Goal: Task Accomplishment & Management: Use online tool/utility

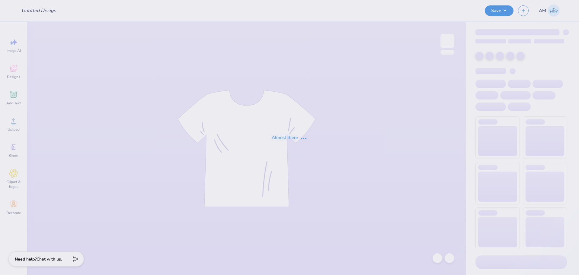
type input "SNU Dad's Day Pocket Shirt"
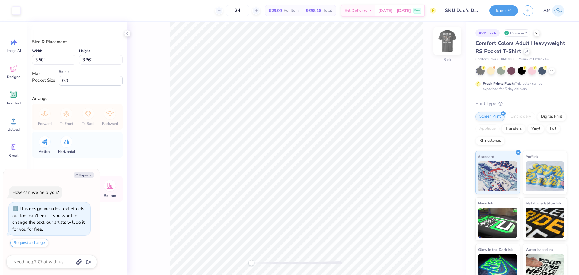
click at [444, 43] on img at bounding box center [448, 41] width 24 height 24
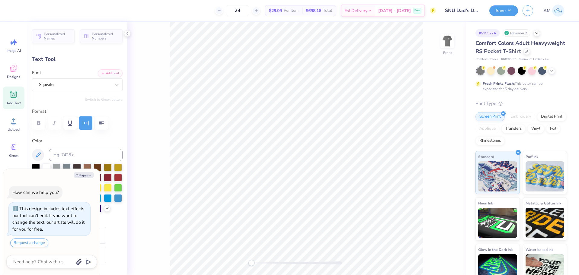
scroll to position [5, 2]
type textarea "x"
type textarea "S"
type textarea "x"
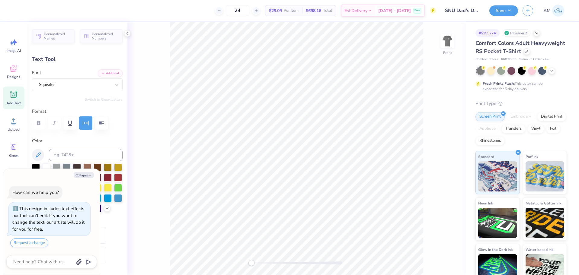
type textarea "SIG"
type textarea "x"
type textarea "SIGM"
type textarea "x"
type textarea "SIGMA"
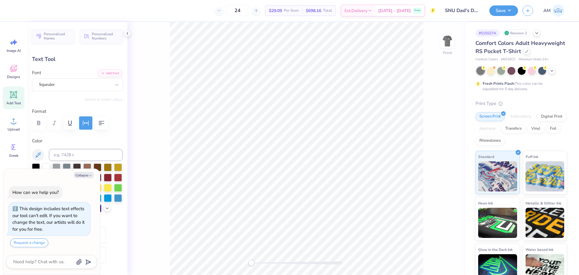
type textarea "x"
type textarea "SIGMA"
type textarea "x"
type textarea "SIGMA N"
type textarea "x"
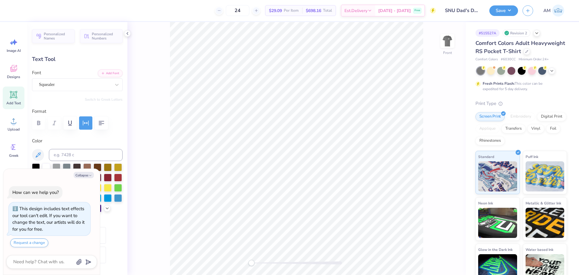
type textarea "SIGMA NU"
type textarea "x"
type textarea "SIGMA NU D"
type textarea "x"
type textarea "SIGMA NU DA"
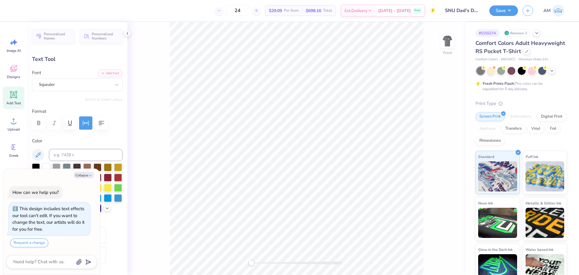
type textarea "x"
type textarea "SIGMA NU DADA"
type textarea "x"
type textarea "SIGMA NU DADAS"
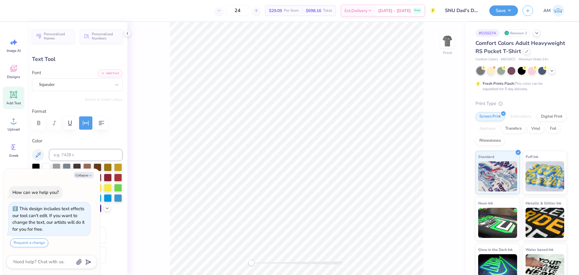
type textarea "x"
type textarea "SIGMA NU DADAS"
type textarea "x"
type textarea "SIGMA NU DADAS D"
type textarea "x"
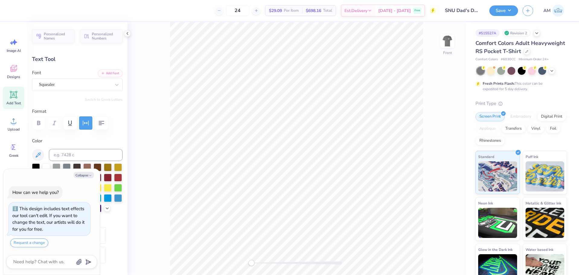
type textarea "SIGMA NU DADAS DA"
type textarea "x"
type textarea "SIGMA NU DADAS DAY"
click at [79, 175] on button "Collapse" at bounding box center [84, 175] width 20 height 6
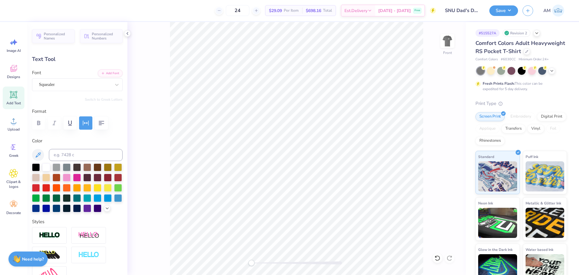
type textarea "x"
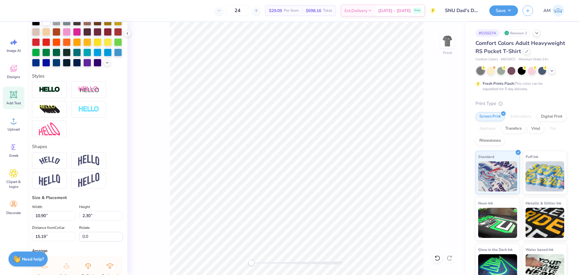
scroll to position [234, 0]
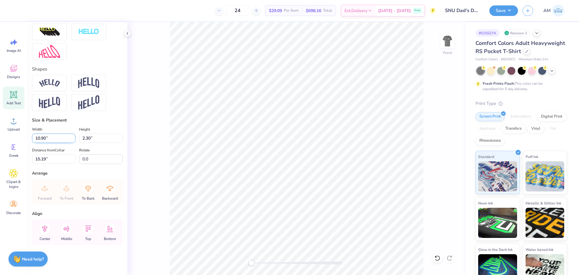
click at [45, 138] on input "10.90" at bounding box center [53, 138] width 43 height 9
type input "12.49"
type input "1.16"
type input "15.76"
type input "11.03"
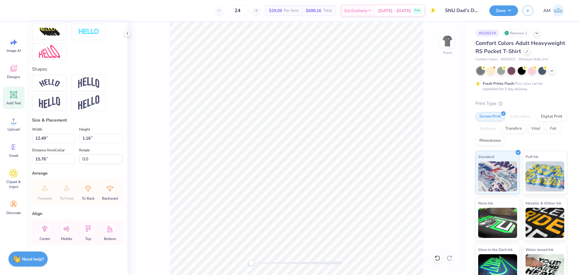
type input "3.63"
type input "3.00"
type input "0.0"
type input "12.49"
type input "1.16"
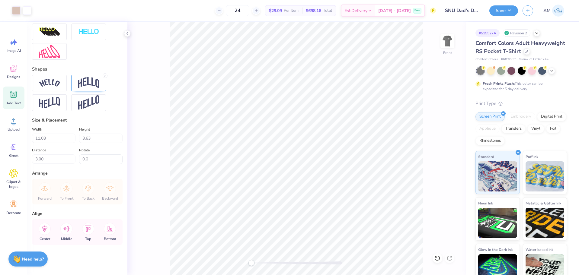
type input "15.76"
type textarea "SIGMA NU DADS DAY"
click at [50, 140] on input "11.70" at bounding box center [53, 138] width 43 height 9
type input "10.00"
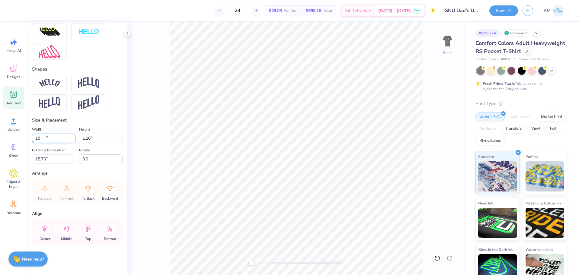
type input "1.00"
type input "15.84"
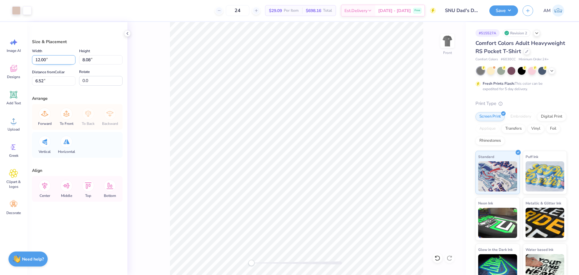
click at [45, 60] on input "12.00" at bounding box center [53, 59] width 43 height 9
type input "12.50"
type input "8.41"
click at [41, 80] on input "6.36" at bounding box center [53, 80] width 43 height 9
type input "3"
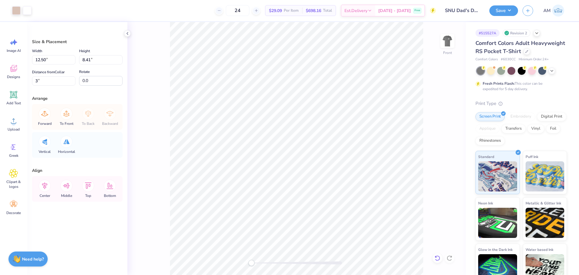
click at [440, 257] on icon at bounding box center [438, 259] width 6 height 6
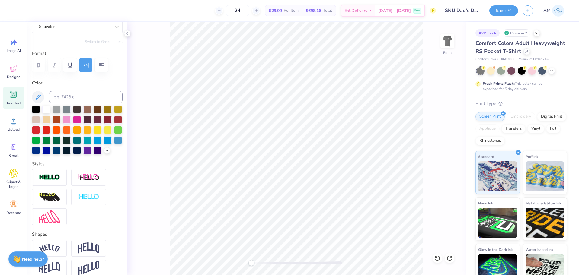
scroll to position [60, 0]
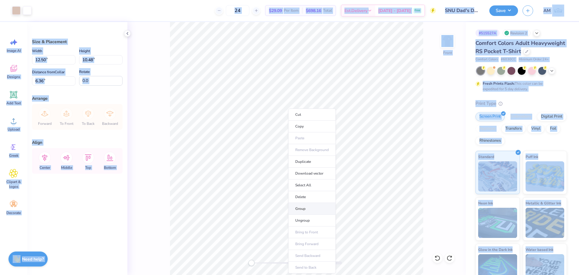
click at [307, 209] on li "Group" at bounding box center [311, 209] width 47 height 12
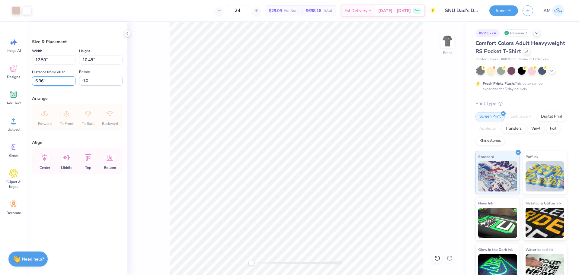
click at [49, 84] on input "6.36" at bounding box center [53, 80] width 43 height 9
click at [38, 81] on input "6.36" at bounding box center [53, 80] width 43 height 9
type input "3"
click at [49, 161] on icon at bounding box center [45, 158] width 12 height 12
click at [336, 196] on li "Ungroup" at bounding box center [336, 197] width 47 height 12
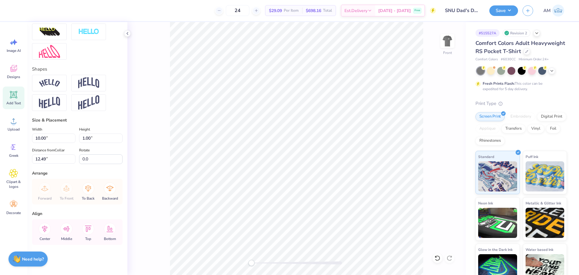
scroll to position [234, 0]
click at [48, 229] on icon at bounding box center [45, 229] width 12 height 12
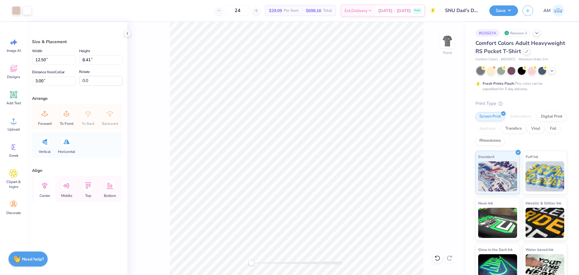
click at [46, 186] on icon at bounding box center [45, 186] width 12 height 12
click at [44, 187] on icon at bounding box center [44, 186] width 5 height 7
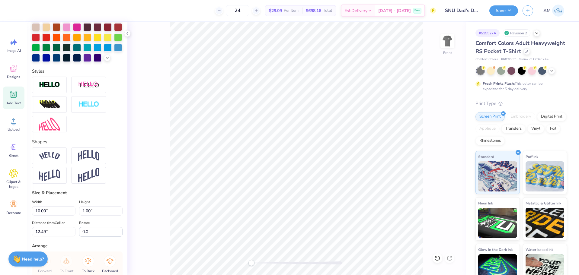
scroll to position [151, 0]
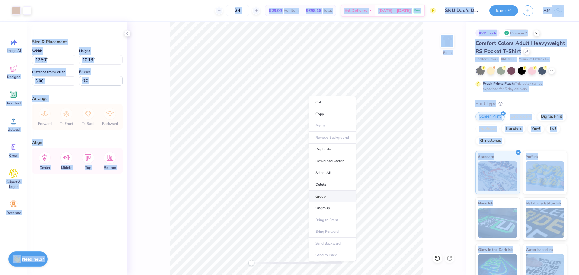
click at [316, 196] on li "Group" at bounding box center [332, 197] width 47 height 12
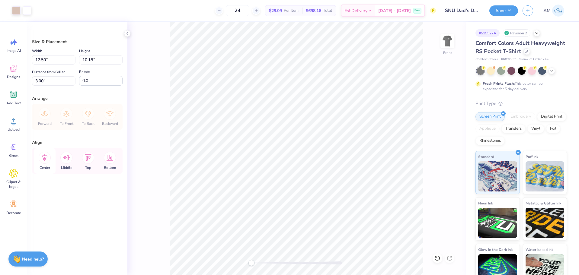
click at [47, 157] on icon at bounding box center [44, 158] width 5 height 7
click at [449, 41] on img at bounding box center [448, 41] width 24 height 24
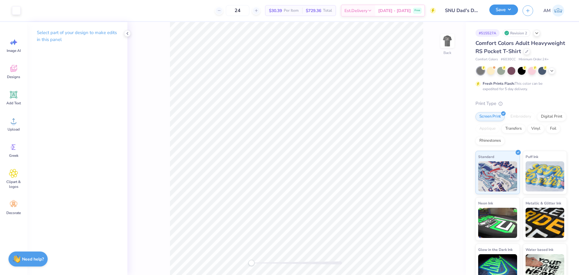
click at [510, 10] on button "Save" at bounding box center [504, 10] width 29 height 11
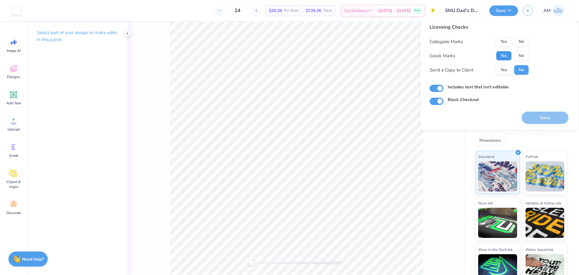
click at [504, 57] on button "Yes" at bounding box center [504, 56] width 16 height 10
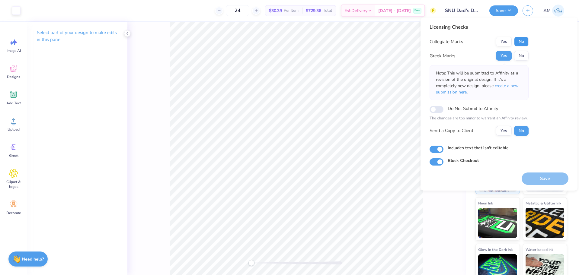
click at [520, 41] on button "No" at bounding box center [521, 42] width 14 height 10
click at [509, 131] on button "Yes" at bounding box center [504, 131] width 16 height 10
click at [541, 178] on button "Save" at bounding box center [545, 179] width 47 height 12
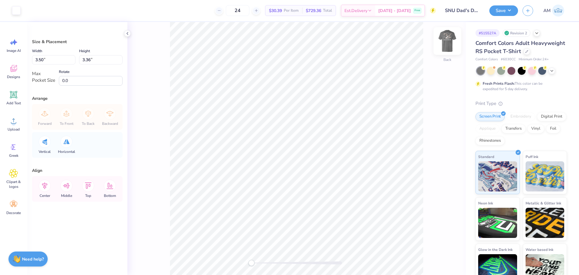
click at [446, 43] on img at bounding box center [448, 41] width 24 height 24
type input "12.50"
type input "10.18"
type input "3.00"
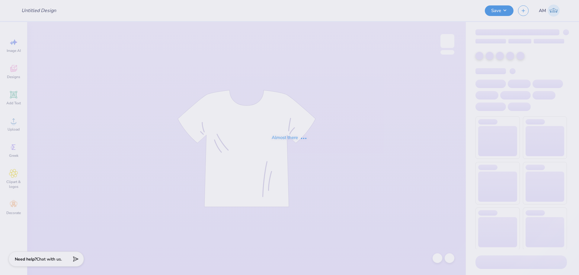
type input "[PERSON_NAME] : [US_STATE][GEOGRAPHIC_DATA]"
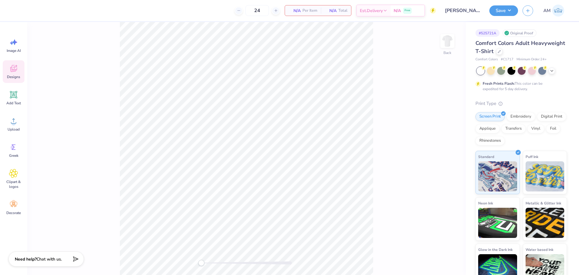
click at [11, 72] on icon at bounding box center [13, 68] width 9 height 9
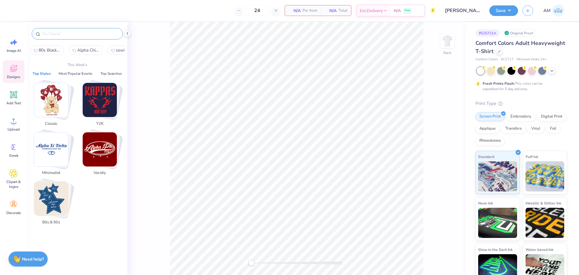
paste input "Vintage Football Support Kit"
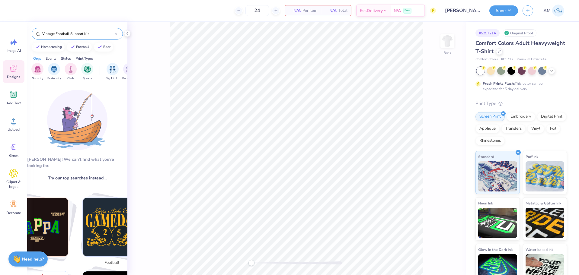
drag, startPoint x: 73, startPoint y: 32, endPoint x: 115, endPoint y: 35, distance: 42.4
click at [115, 35] on div "Vintage Football Support Kit" at bounding box center [77, 33] width 91 height 11
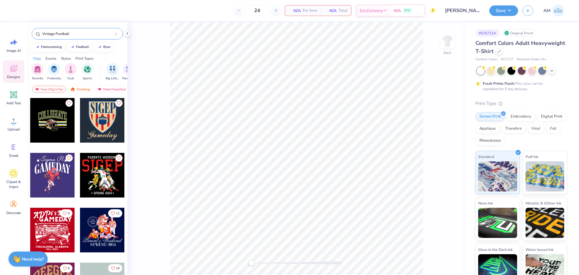
drag, startPoint x: 75, startPoint y: 33, endPoint x: 28, endPoint y: 40, distance: 47.1
click at [28, 40] on div "Vintage Football" at bounding box center [77, 32] width 100 height 21
paste input "Support Kit Homecoming Shirt"
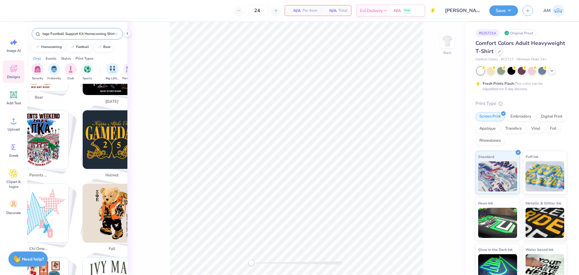
scroll to position [242, 0]
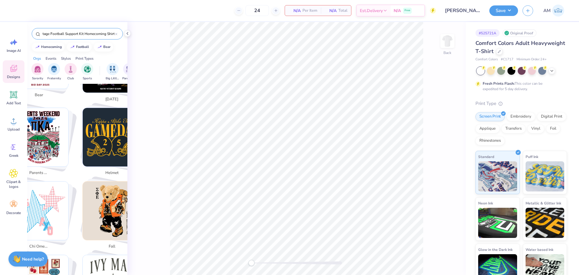
click at [82, 34] on input "Vintage Football Support Kit Homecoming Shirt" at bounding box center [78, 34] width 73 height 6
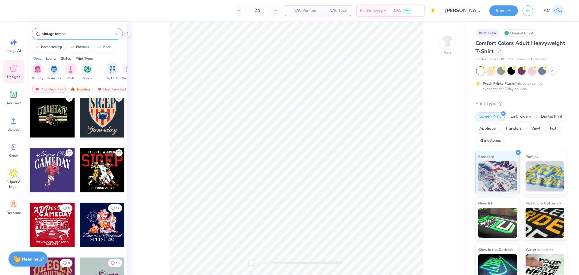
scroll to position [0, 0]
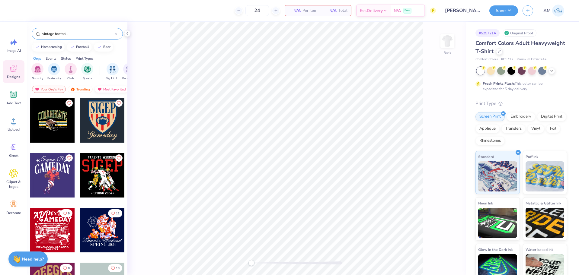
click at [113, 89] on div "Most Favorited" at bounding box center [112, 89] width 34 height 7
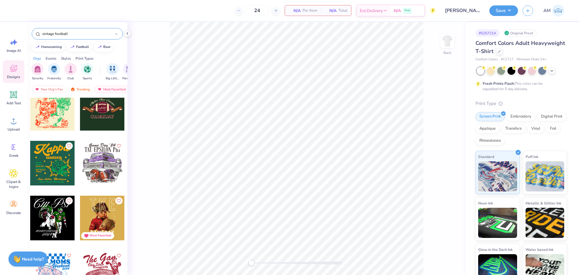
scroll to position [404, 0]
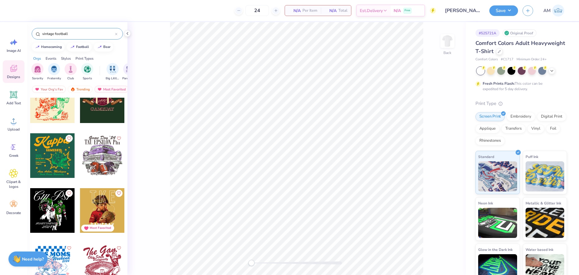
click at [76, 33] on input "vintage football" at bounding box center [78, 34] width 73 height 6
type input "football"
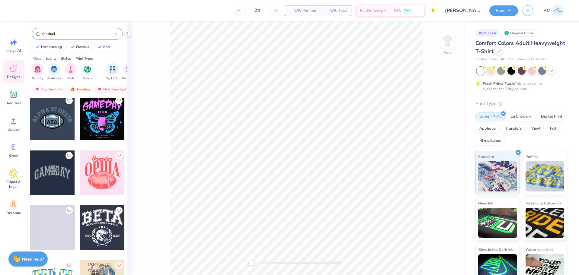
scroll to position [1873, 0]
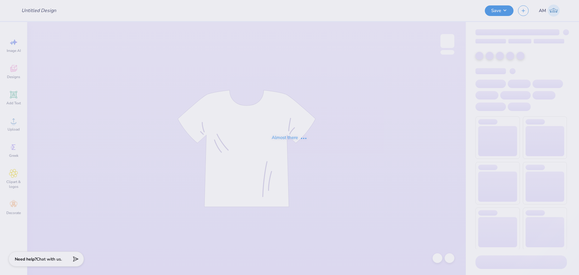
type input "[PERSON_NAME] : [US_STATE][GEOGRAPHIC_DATA]"
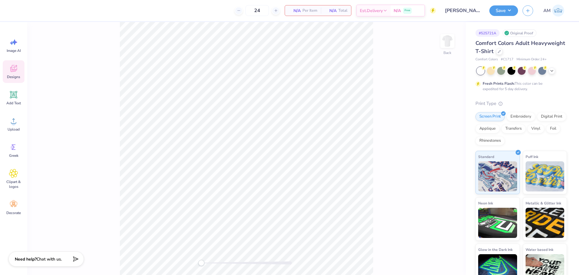
click at [5, 70] on div "Designs" at bounding box center [14, 71] width 22 height 23
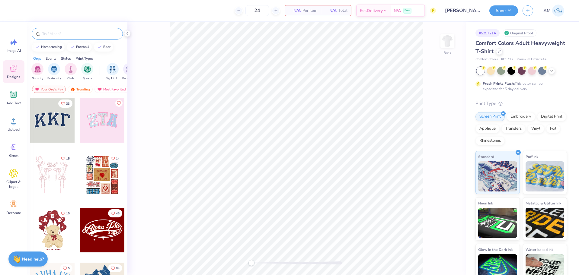
click at [67, 37] on div at bounding box center [77, 33] width 91 height 11
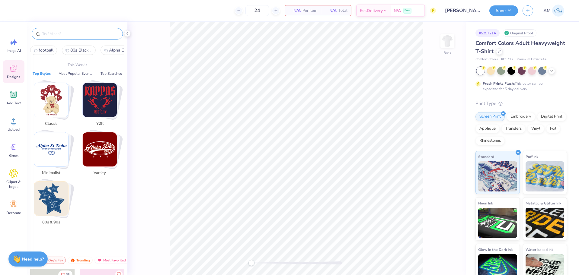
click at [52, 35] on input "text" at bounding box center [80, 34] width 77 height 6
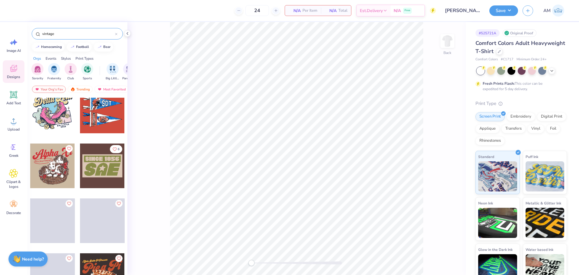
scroll to position [2869, 0]
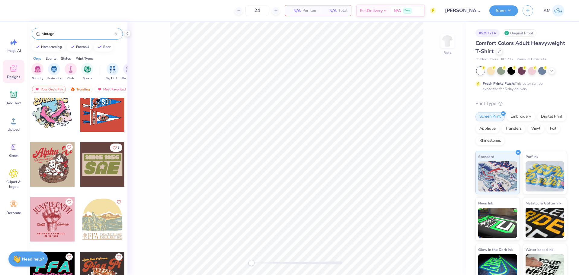
click at [71, 32] on input "vintage" at bounding box center [78, 34] width 73 height 6
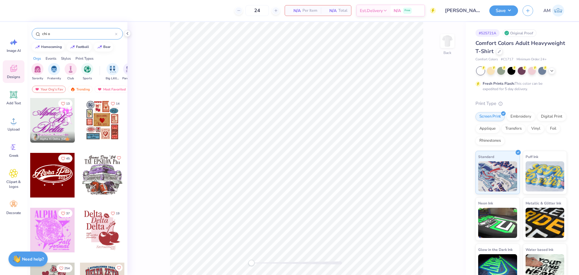
type input "chi o"
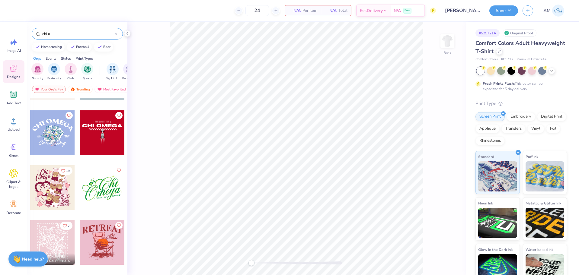
scroll to position [2462, 0]
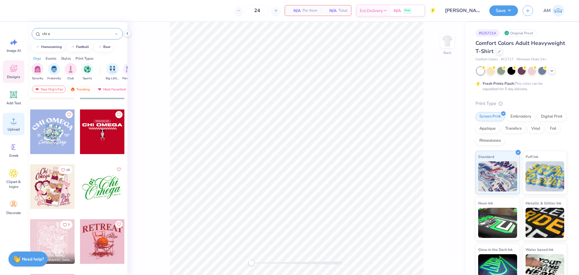
click at [10, 124] on icon at bounding box center [13, 121] width 9 height 9
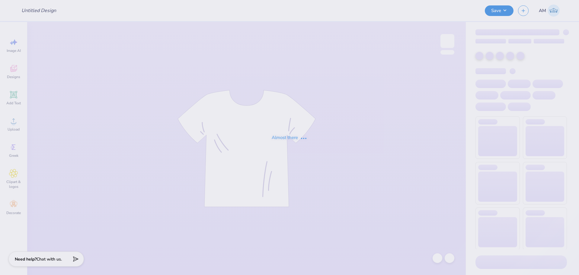
type input "[PERSON_NAME] : [US_STATE][GEOGRAPHIC_DATA]"
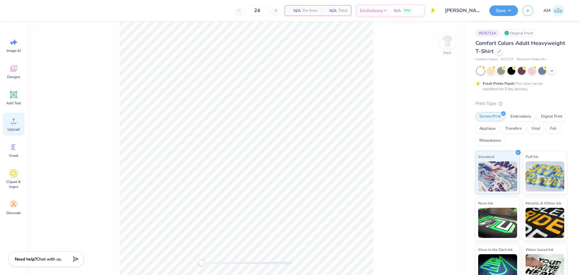
click at [8, 127] on div "Upload" at bounding box center [14, 124] width 22 height 23
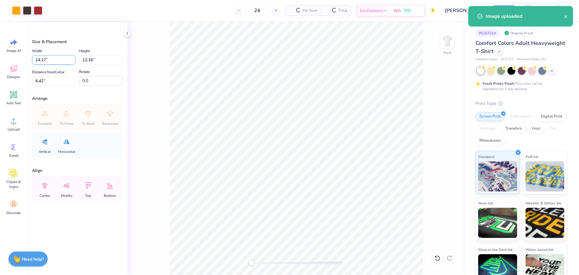
click at [52, 59] on input "14.17" at bounding box center [53, 59] width 43 height 9
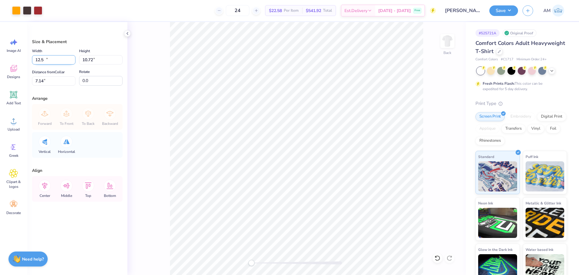
type input "12.50"
type input "10.72"
type input "7.14"
click at [508, 7] on button "Save" at bounding box center [504, 10] width 29 height 11
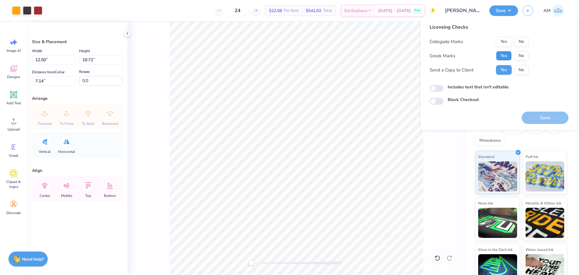
click at [504, 51] on button "Yes" at bounding box center [504, 56] width 16 height 10
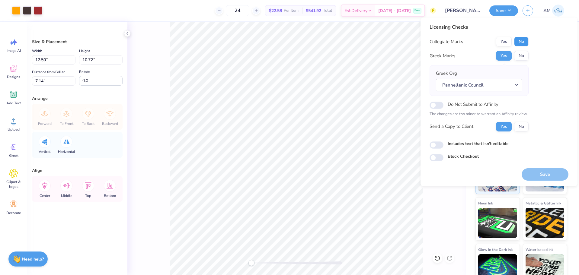
click at [523, 42] on button "No" at bounding box center [521, 42] width 14 height 10
click at [442, 146] on input "Includes text that isn't editable" at bounding box center [437, 145] width 14 height 7
checkbox input "true"
click at [507, 127] on button "Yes" at bounding box center [504, 127] width 16 height 10
click at [501, 54] on button "Yes" at bounding box center [504, 56] width 16 height 10
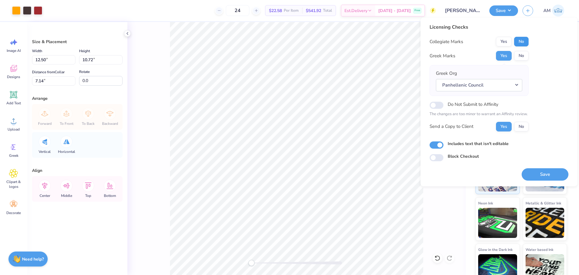
click at [522, 41] on button "No" at bounding box center [521, 42] width 14 height 10
click at [495, 86] on button "Panhellenic Council" at bounding box center [479, 86] width 86 height 12
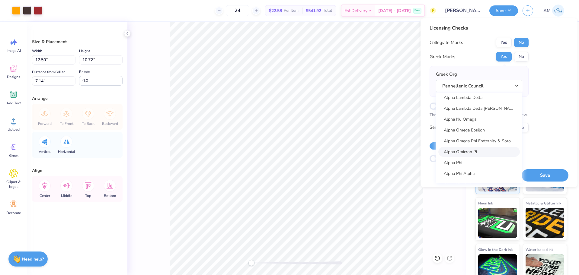
scroll to position [332, 0]
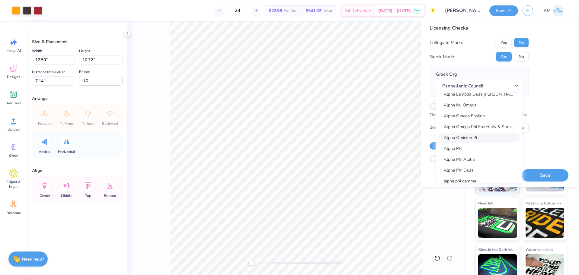
click at [476, 136] on link "Alpha Omicron Pi" at bounding box center [480, 138] width 82 height 10
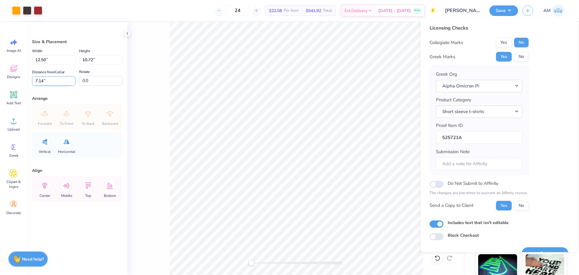
click at [40, 82] on input "7.14" at bounding box center [53, 80] width 43 height 9
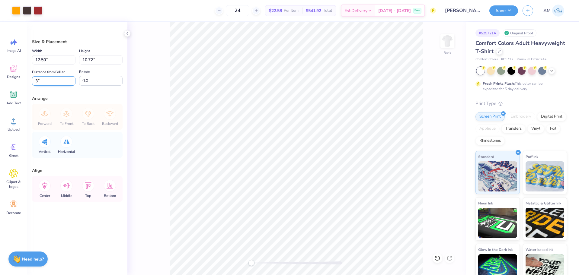
type input "3"
click at [429, 159] on div "Back" at bounding box center [296, 148] width 339 height 253
click at [510, 5] on button "Save" at bounding box center [504, 10] width 29 height 11
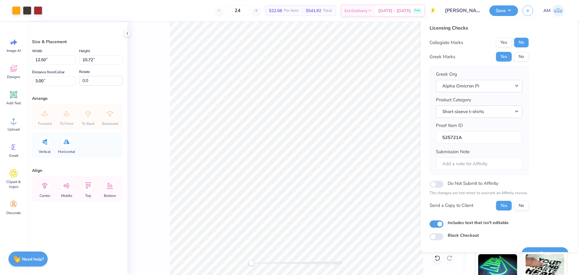
scroll to position [13, 0]
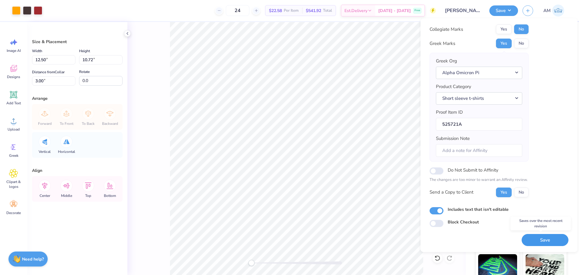
click at [529, 235] on button "Save" at bounding box center [545, 240] width 47 height 12
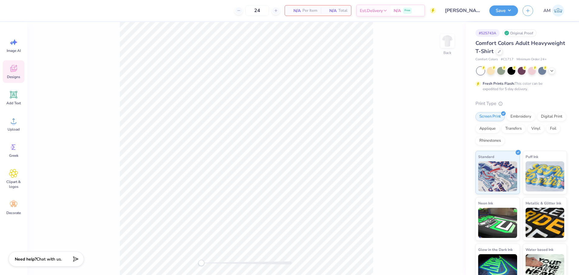
click at [23, 69] on div "Designs" at bounding box center [14, 71] width 22 height 23
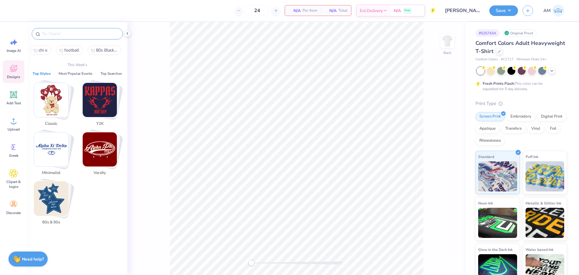
click at [58, 34] on input "text" at bounding box center [80, 34] width 77 height 6
paste input "Crossed Rackets"
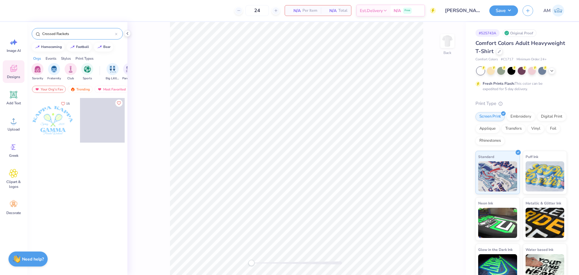
type input "Crossed Rackets"
click at [64, 124] on div at bounding box center [52, 120] width 45 height 45
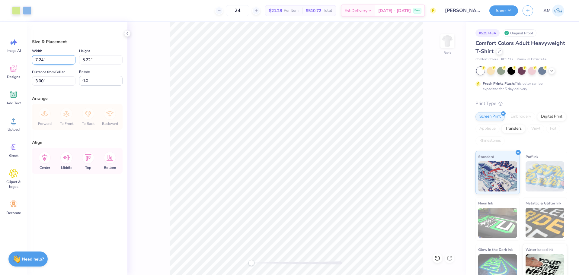
click at [61, 61] on input "7.24" at bounding box center [53, 59] width 43 height 9
type input "7.50"
type input "5.41"
click at [48, 85] on input "2.91" at bounding box center [53, 80] width 43 height 9
type input "3"
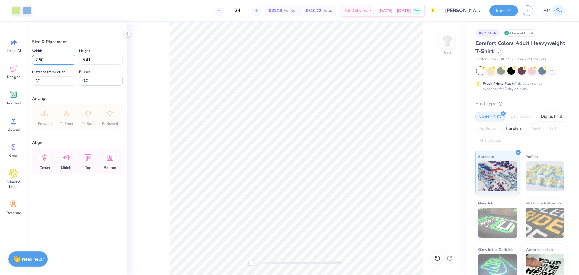
click at [40, 60] on input "7.50" at bounding box center [53, 59] width 43 height 9
type input "10.00"
type input "7.21"
click at [39, 84] on input "2.10" at bounding box center [53, 80] width 43 height 9
type input "3"
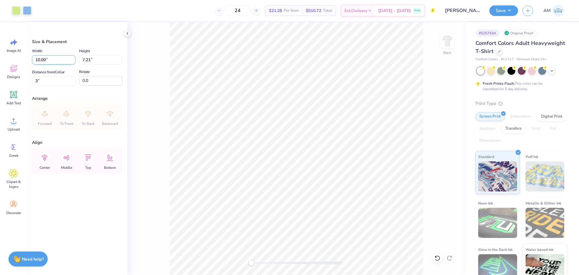
click at [42, 61] on input "10.00" at bounding box center [53, 59] width 43 height 9
type input "12.50"
type input "9.01"
type input "2.10"
click at [42, 61] on input "12.50" at bounding box center [53, 59] width 43 height 9
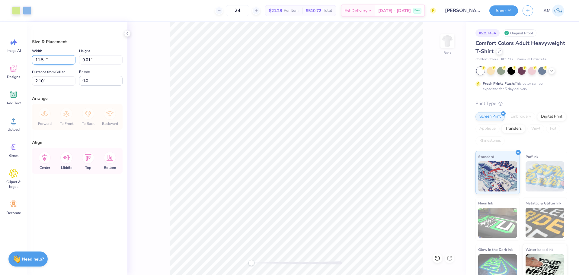
type input "11.50"
type input "8.29"
type input "2.46"
click at [42, 61] on input "11.50" at bounding box center [53, 59] width 43 height 9
type input "14.23"
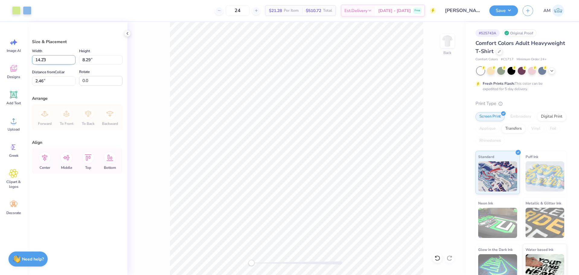
type input "10.27"
type input "1.47"
click at [42, 61] on input "14.23" at bounding box center [53, 59] width 43 height 9
type input "10.50"
type input "7.57"
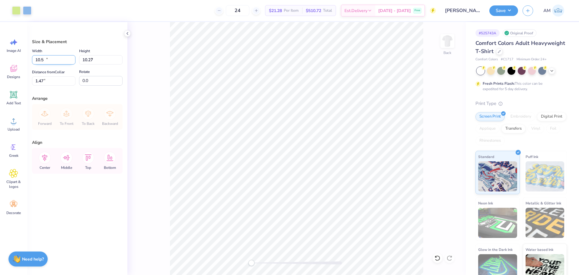
type input "2.82"
click at [42, 61] on input "10.50" at bounding box center [53, 59] width 43 height 9
type input "10.00"
type input "7.21"
click at [43, 80] on input "3.00" at bounding box center [53, 80] width 43 height 9
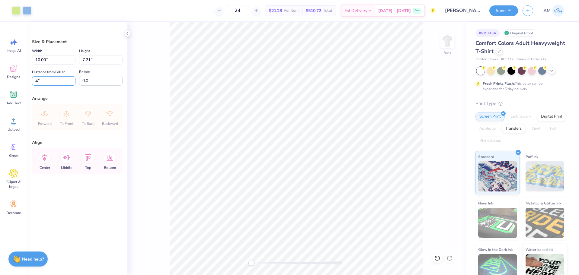
type input "4"
click at [335, 202] on li "Ungroup" at bounding box center [344, 205] width 47 height 12
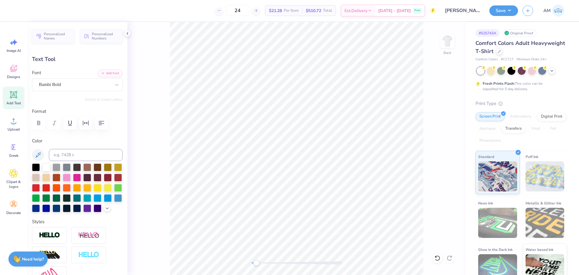
scroll to position [5, 2]
type textarea "LIGHT THE NIGHT"
type input "12.87"
type input "5.29"
type input "3.45"
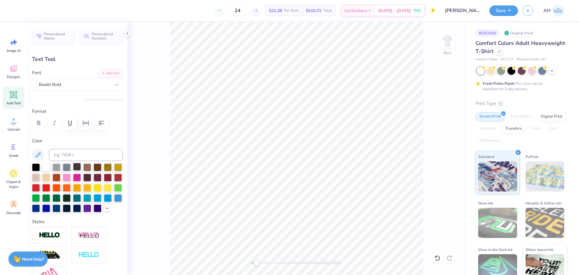
type input "11.79"
type input "4.84"
type input "3.90"
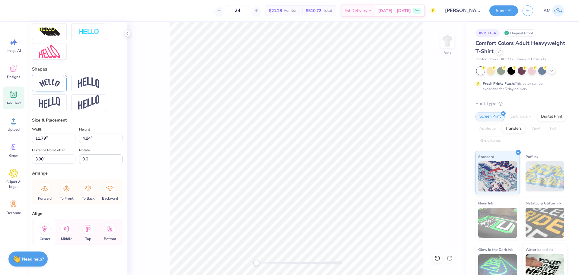
scroll to position [234, 0]
click at [43, 228] on icon at bounding box center [45, 229] width 12 height 12
type input "1.90"
type input "0.79"
type input "8.11"
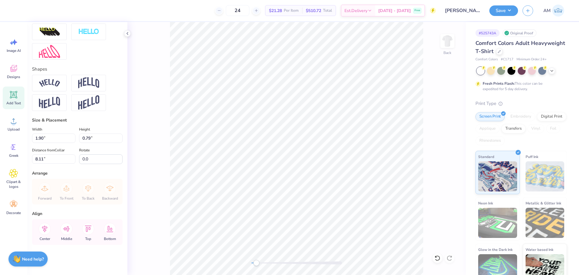
scroll to position [5, 1]
type textarea "Fall"
type input "1.42"
type input "0.53"
type input "8.23"
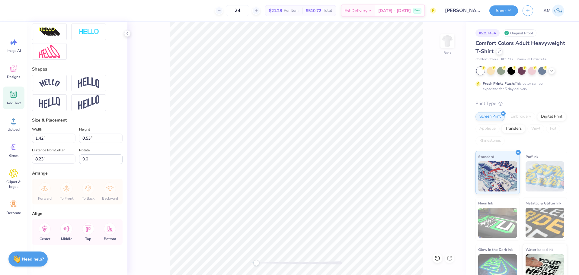
type textarea "2"
type textarea "2025"
type input "6.29"
type input "1.03"
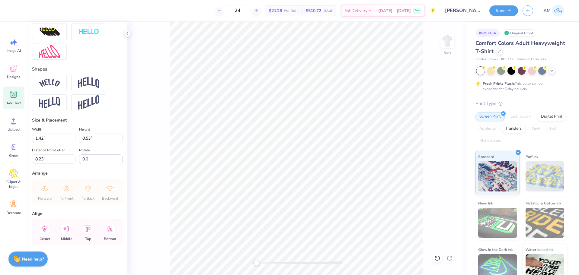
type input "9.50"
type textarea "Gamma Phi Beta x Alpha Delta Phi"
type input "14.16"
type input "0.71"
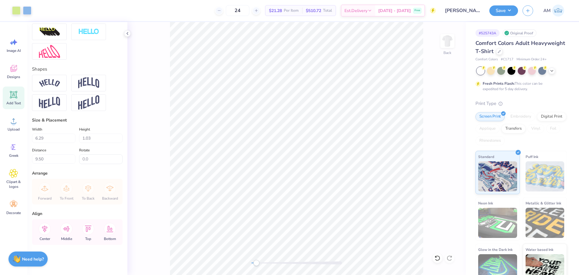
type input "9.77"
click at [62, 138] on input "14.16" at bounding box center [53, 138] width 43 height 9
type input "12.50"
type input "0.62"
type input "9.81"
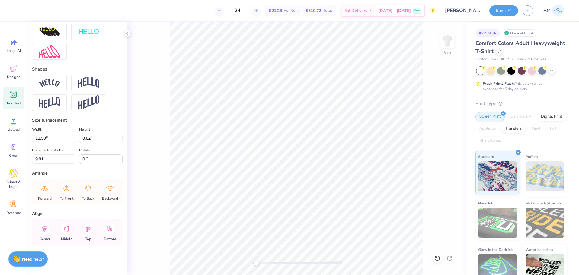
type input "11.73"
type input "0.58"
type input "9.37"
type input "4.68"
type input "0.72"
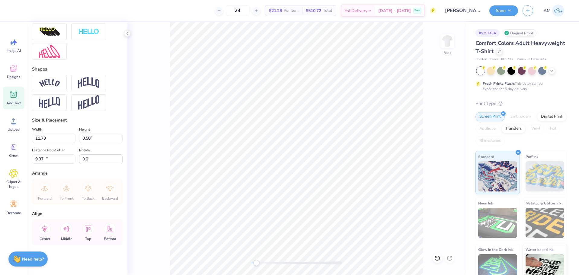
type input "10.48"
type textarea "at Florida State University"
click at [16, 120] on icon at bounding box center [13, 121] width 9 height 9
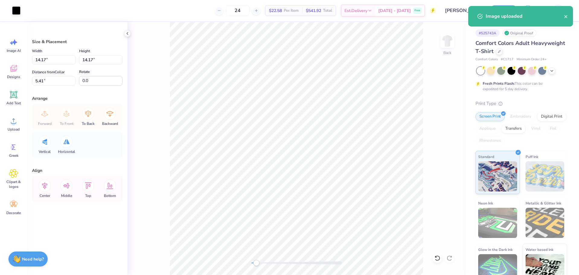
type input "4.16"
type input "15.42"
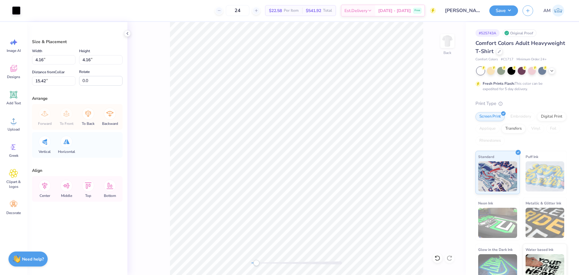
click at [143, 53] on div "Back" at bounding box center [296, 148] width 339 height 253
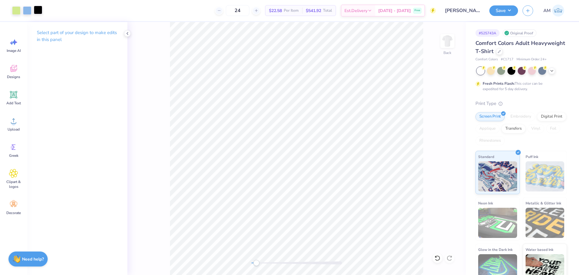
click at [37, 10] on div at bounding box center [38, 10] width 8 height 8
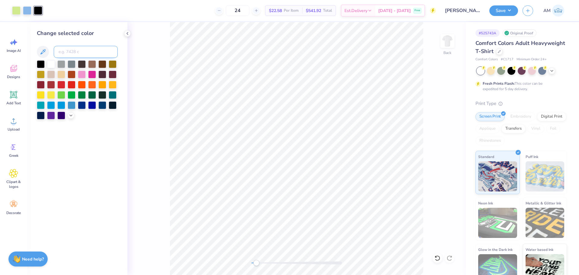
click at [84, 48] on input at bounding box center [86, 52] width 64 height 12
type input "278"
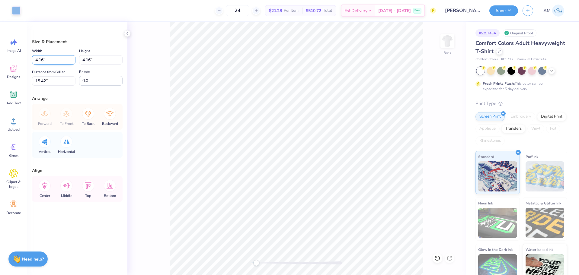
click at [40, 59] on input "4.16" at bounding box center [53, 59] width 43 height 9
type input "0.30"
type input "15.56"
click at [42, 58] on input "0.30" at bounding box center [53, 59] width 43 height 9
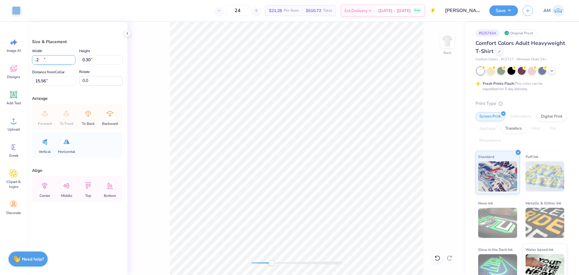
type input "0.20"
type input "10.46"
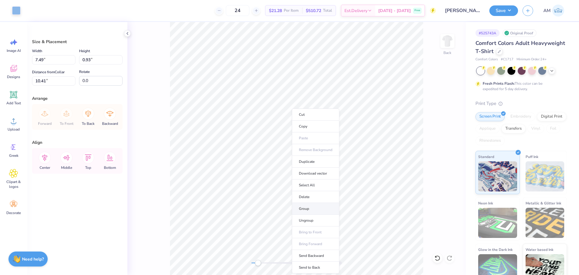
click at [312, 210] on li "Group" at bounding box center [315, 209] width 47 height 12
click at [47, 158] on icon at bounding box center [45, 158] width 12 height 12
click at [42, 157] on icon at bounding box center [44, 158] width 5 height 7
type input "14.17"
type input "7.53"
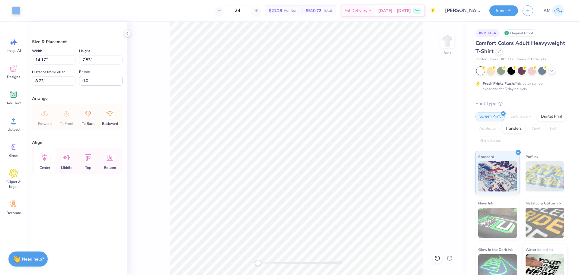
type input "8.73"
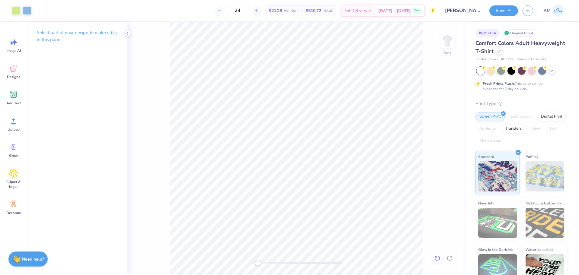
click at [437, 256] on icon at bounding box center [437, 258] width 5 height 5
click at [436, 257] on icon at bounding box center [437, 258] width 5 height 5
click at [437, 258] on icon at bounding box center [438, 259] width 6 height 6
click at [434, 252] on div "Back" at bounding box center [296, 148] width 339 height 253
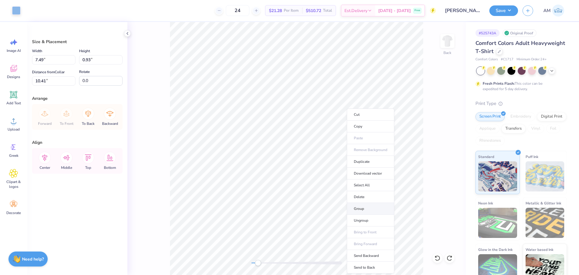
click at [361, 209] on li "Group" at bounding box center [370, 209] width 47 height 12
click at [43, 159] on icon at bounding box center [44, 158] width 5 height 7
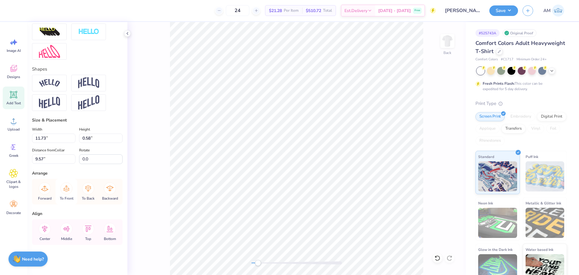
scroll to position [234, 0]
click at [46, 226] on icon at bounding box center [45, 229] width 12 height 12
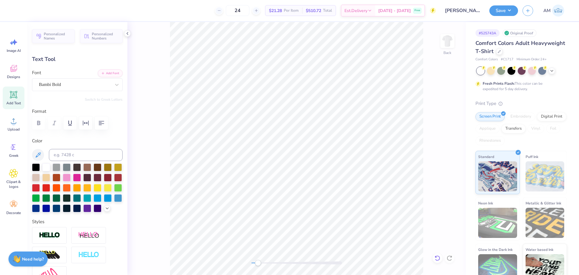
click at [436, 259] on icon at bounding box center [438, 259] width 6 height 6
type input "3.90"
click at [357, 224] on li "Send to Back" at bounding box center [358, 223] width 47 height 12
click at [16, 71] on icon at bounding box center [13, 68] width 7 height 7
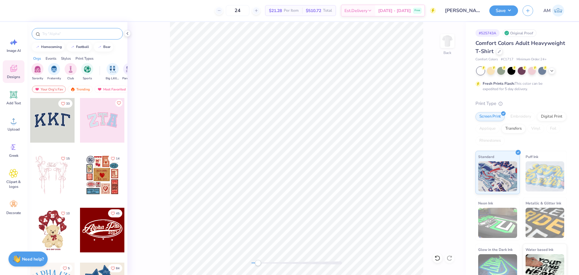
click at [58, 33] on input "text" at bounding box center [80, 34] width 77 height 6
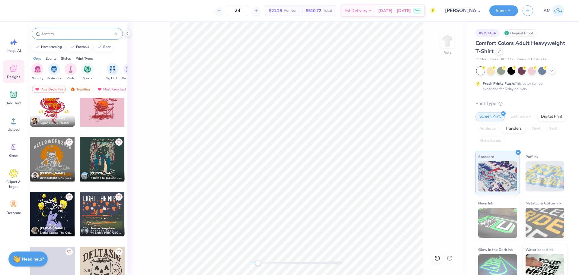
scroll to position [130, 0]
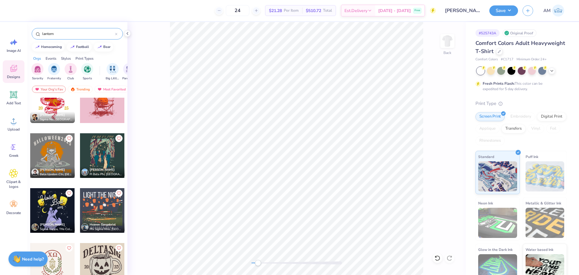
type input "lantern"
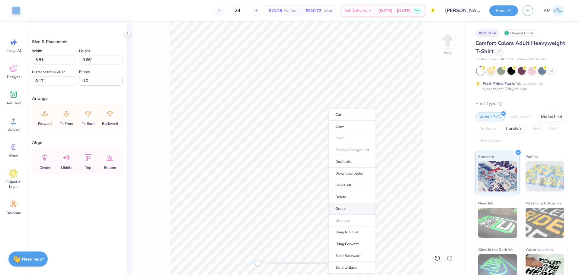
click at [345, 208] on li "Group" at bounding box center [352, 209] width 47 height 12
type input "11.79"
type input "4.94"
type input "3.90"
click at [52, 155] on div "Center" at bounding box center [45, 161] width 22 height 26
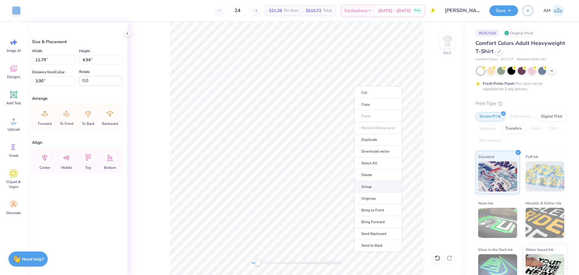
click at [366, 185] on li "Group" at bounding box center [378, 187] width 47 height 12
click at [372, 93] on li "Cut" at bounding box center [386, 91] width 47 height 12
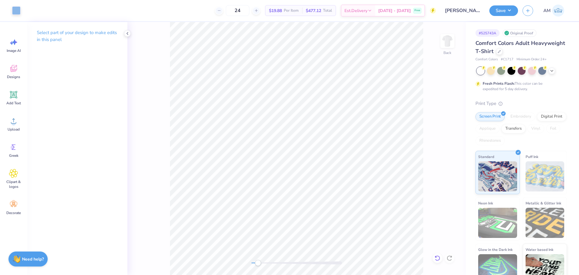
click at [437, 257] on icon at bounding box center [438, 259] width 6 height 6
click at [447, 255] on div at bounding box center [450, 259] width 10 height 10
click at [342, 118] on li "Paste" at bounding box center [352, 116] width 47 height 12
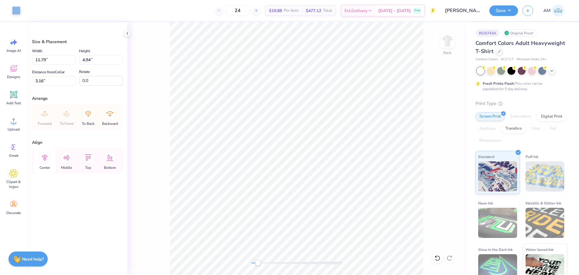
click at [45, 162] on icon at bounding box center [45, 158] width 12 height 12
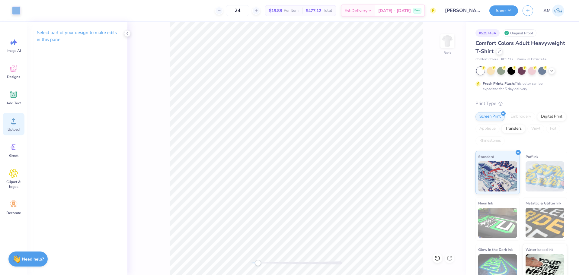
click at [12, 128] on span "Upload" at bounding box center [14, 129] width 12 height 5
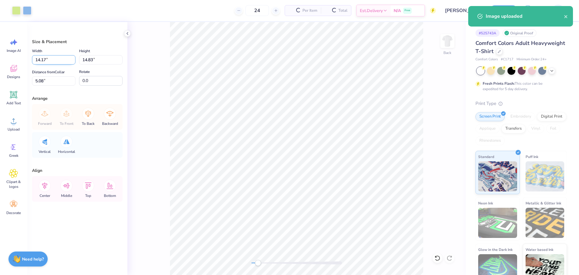
click at [52, 60] on input "14.17" at bounding box center [53, 59] width 43 height 9
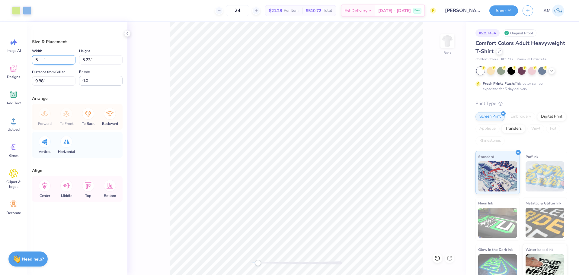
type input "5.00"
type input "5.23"
type input "9.88"
type input "3.55"
type input "3.72"
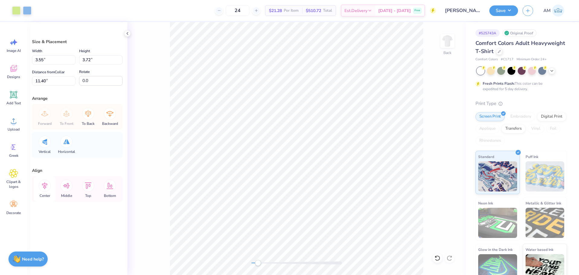
click at [43, 183] on icon at bounding box center [45, 186] width 12 height 12
click at [47, 79] on input "11.40" at bounding box center [53, 80] width 43 height 9
click at [47, 79] on input "3" at bounding box center [53, 80] width 43 height 9
click at [47, 79] on input "4" at bounding box center [53, 80] width 43 height 9
click at [47, 79] on input "5" at bounding box center [53, 80] width 43 height 9
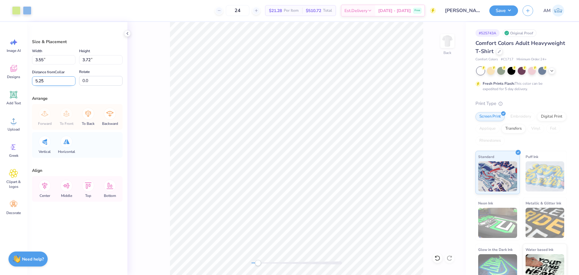
type input "5.25"
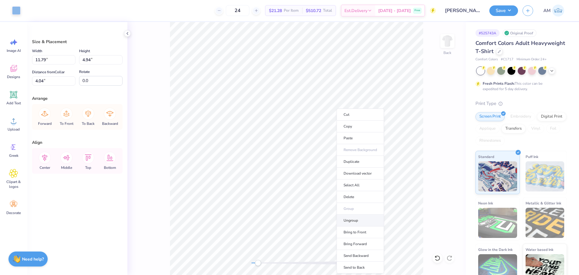
click at [352, 219] on li "Ungroup" at bounding box center [360, 221] width 47 height 12
click at [46, 159] on icon at bounding box center [44, 158] width 5 height 7
click at [285, 217] on li "Ungroup" at bounding box center [294, 221] width 47 height 12
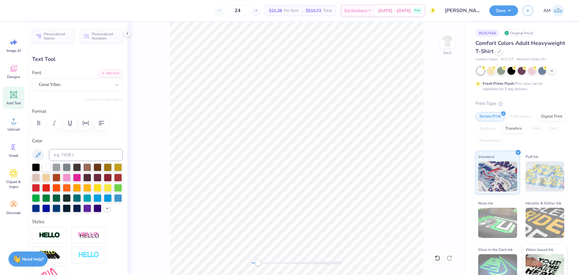
type input "1.53"
type input "0.51"
type input "8.40"
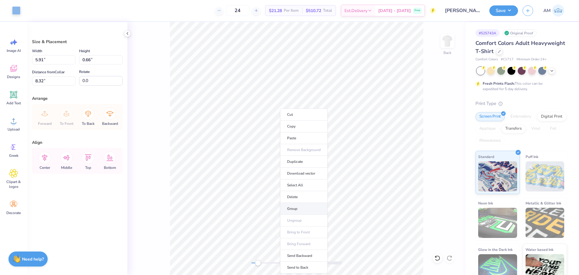
click at [298, 209] on li "Group" at bounding box center [303, 209] width 47 height 12
click at [43, 154] on icon at bounding box center [45, 158] width 12 height 12
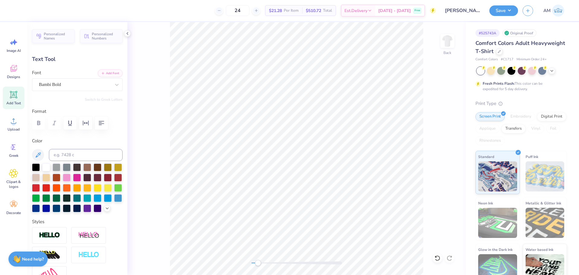
type input "11.79"
type input "4.84"
type input "4.04"
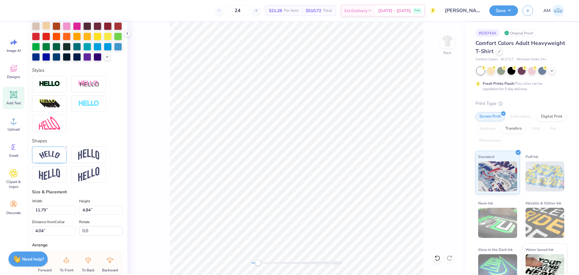
scroll to position [211, 0]
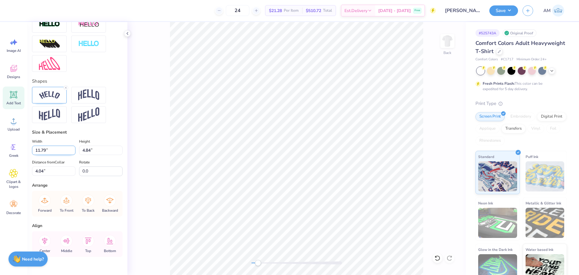
click at [44, 155] on input "11.79" at bounding box center [53, 150] width 43 height 9
type input "11.80"
type input "4.85"
type input "11.73"
type input "0.58"
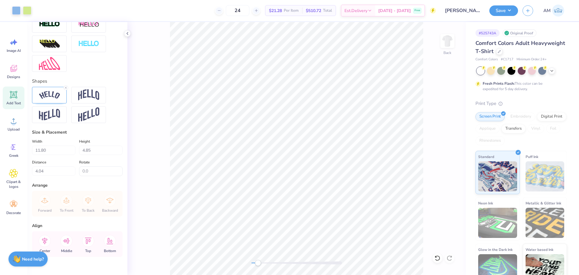
type input "9.57"
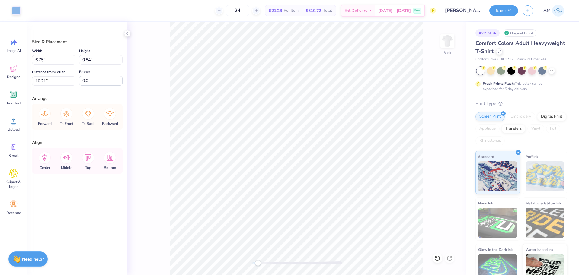
type input "6.75"
type input "0.84"
type input "10.21"
click at [437, 259] on icon at bounding box center [438, 259] width 6 height 6
type input "7.49"
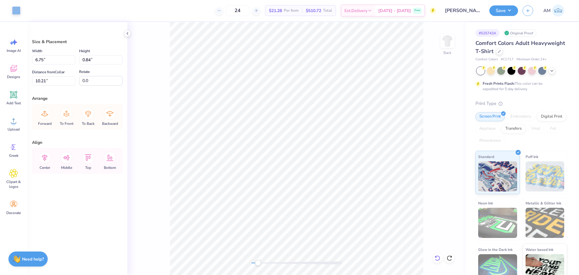
type input "0.93"
click at [47, 157] on icon at bounding box center [44, 158] width 5 height 7
click at [337, 208] on li "Group" at bounding box center [346, 209] width 47 height 12
click at [41, 82] on input "4.04" at bounding box center [53, 80] width 43 height 9
type input "3"
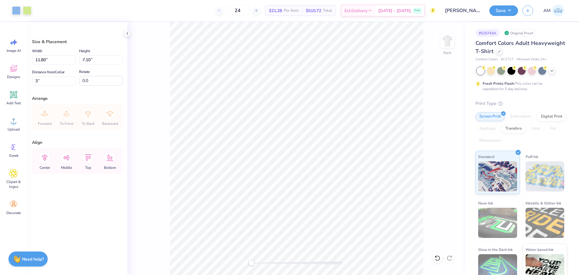
click at [218, 265] on div "Back" at bounding box center [296, 148] width 339 height 253
click at [126, 34] on icon at bounding box center [127, 33] width 5 height 5
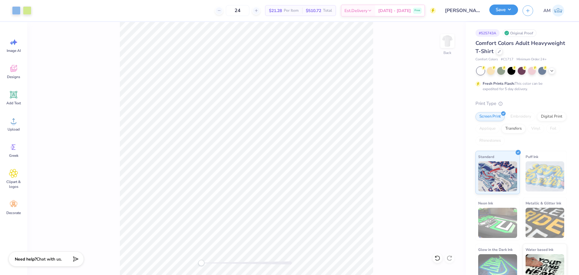
click at [508, 11] on button "Save" at bounding box center [504, 10] width 29 height 11
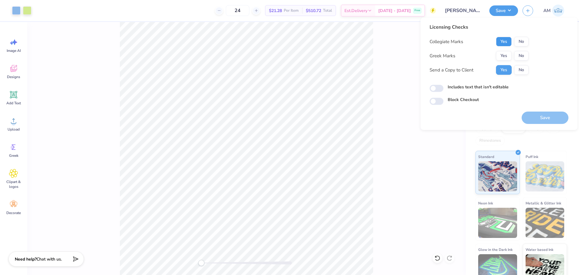
click at [507, 41] on button "Yes" at bounding box center [504, 42] width 16 height 10
click at [499, 56] on button "Yes" at bounding box center [504, 56] width 16 height 10
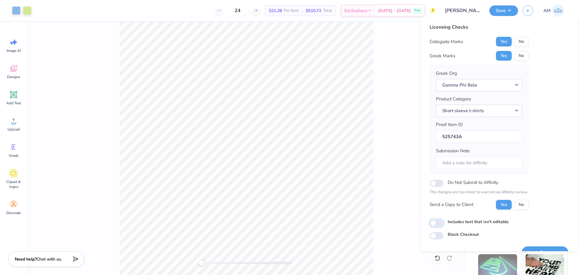
click at [437, 226] on input "Includes text that isn't editable" at bounding box center [437, 223] width 14 height 7
click at [501, 207] on button "Yes" at bounding box center [504, 205] width 16 height 10
click at [504, 53] on button "Yes" at bounding box center [504, 56] width 16 height 10
click at [503, 43] on button "Yes" at bounding box center [504, 42] width 16 height 10
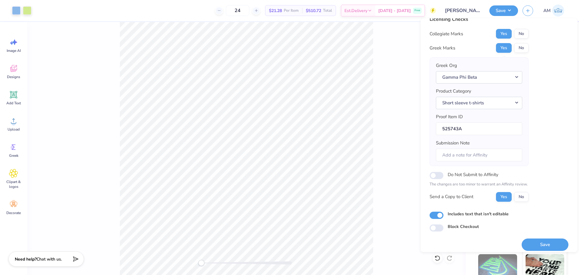
scroll to position [13, 0]
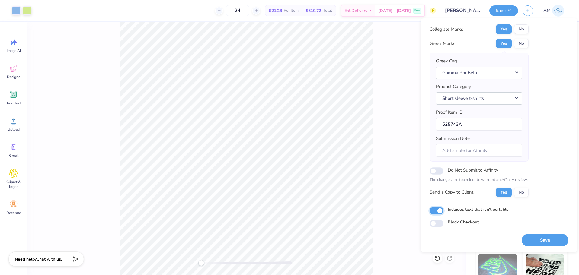
click at [432, 211] on input "Includes text that isn't editable" at bounding box center [437, 211] width 14 height 7
checkbox input "false"
click at [534, 240] on button "Save" at bounding box center [545, 240] width 47 height 12
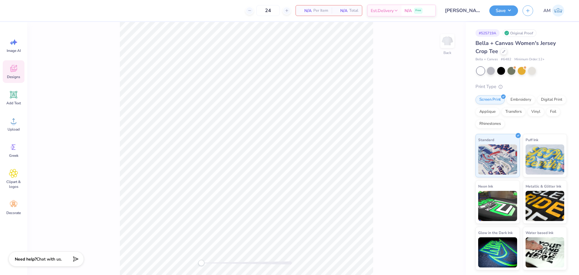
click at [15, 71] on icon at bounding box center [13, 68] width 7 height 7
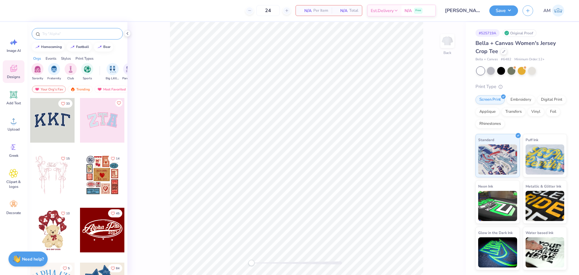
click at [70, 31] on input "text" at bounding box center [80, 34] width 77 height 6
paste input "Alpha Epsilon Phi Vibrant Starburst"
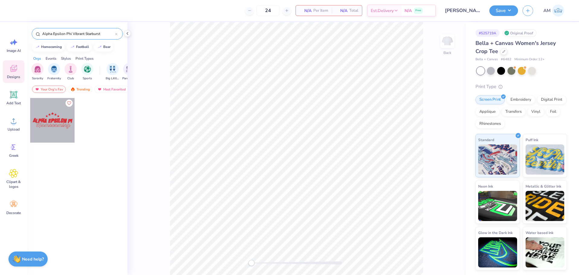
type input "Alpha Epsilon Phi Vibrant Starburst"
click at [47, 126] on div at bounding box center [52, 120] width 45 height 45
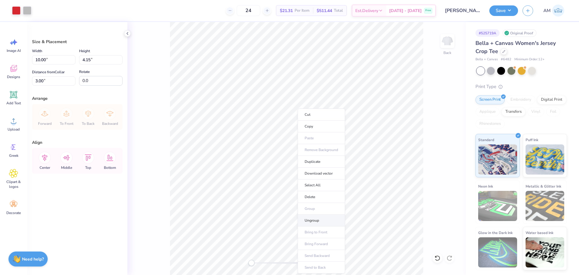
click at [318, 222] on li "Ungroup" at bounding box center [321, 221] width 47 height 12
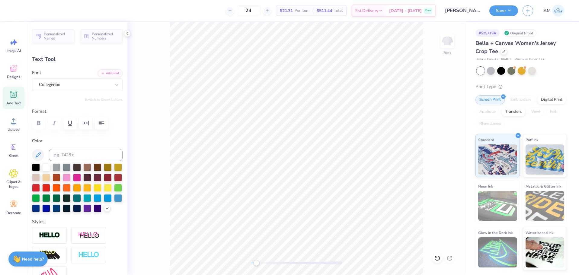
scroll to position [5, 1]
type textarea "OMICRON"
type input "1.23"
type input "1.11"
type input "4.68"
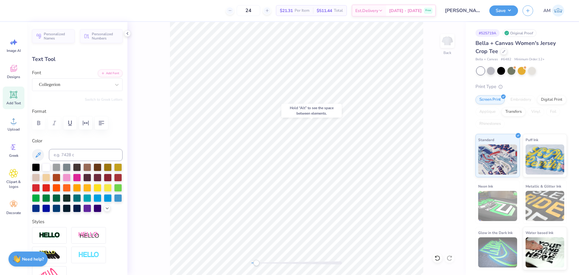
type input "5.17"
type input "1.27"
type input "4.53"
type input "1.23"
type input "1.11"
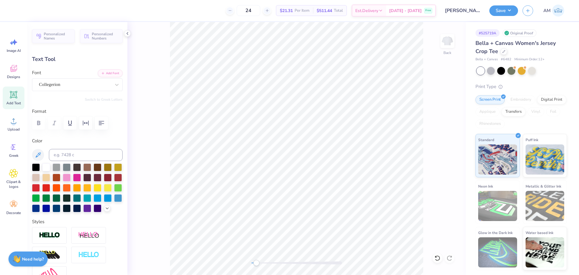
type input "4.69"
type input "5.17"
type input "1.27"
type input "4.53"
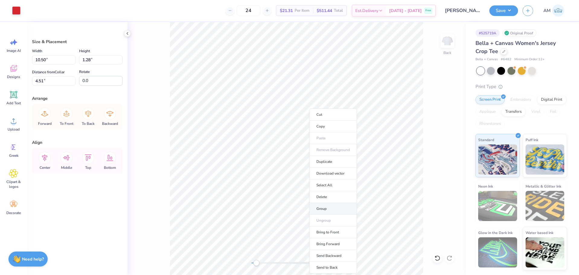
click at [325, 207] on li "Group" at bounding box center [333, 209] width 47 height 12
click at [43, 155] on icon at bounding box center [45, 158] width 12 height 12
click at [45, 159] on icon at bounding box center [44, 158] width 5 height 7
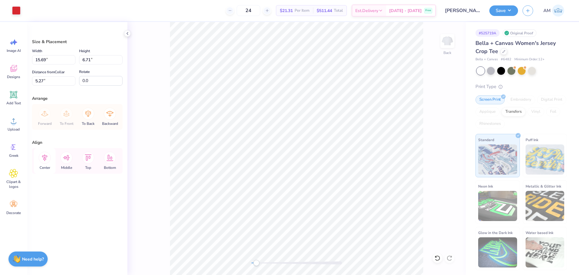
type input "15.69"
type input "6.71"
type input "5.27"
click at [437, 260] on icon at bounding box center [438, 259] width 6 height 6
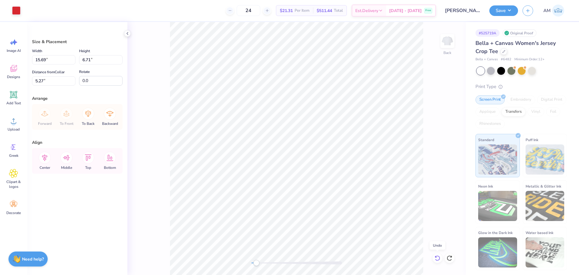
click at [437, 260] on icon at bounding box center [438, 259] width 6 height 6
click at [283, 208] on li "Group" at bounding box center [287, 209] width 47 height 12
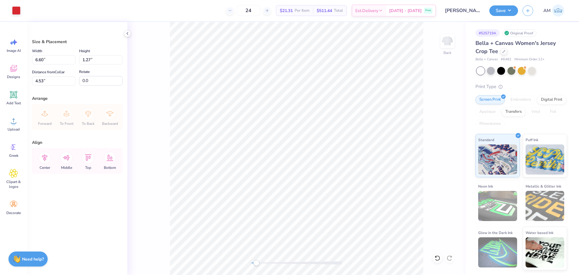
type input "10.50"
type input "1.28"
type input "4.51"
click at [47, 162] on icon at bounding box center [45, 158] width 12 height 12
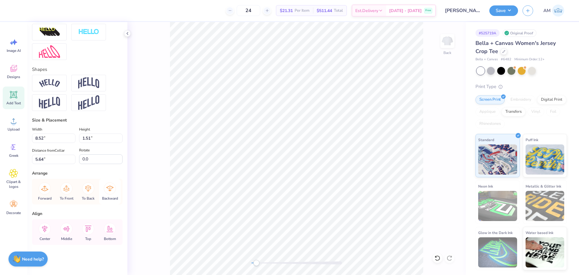
scroll to position [257, 0]
click at [48, 229] on icon at bounding box center [45, 229] width 12 height 12
type input "5.84"
click at [43, 229] on icon at bounding box center [44, 229] width 5 height 7
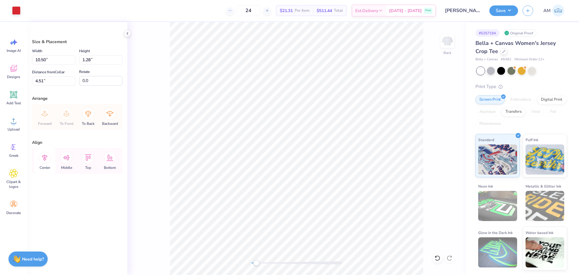
click at [45, 160] on icon at bounding box center [45, 158] width 12 height 12
click at [333, 206] on li "Group" at bounding box center [347, 209] width 47 height 12
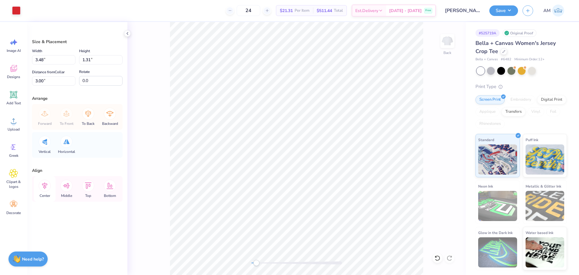
click at [43, 185] on icon at bounding box center [44, 186] width 5 height 7
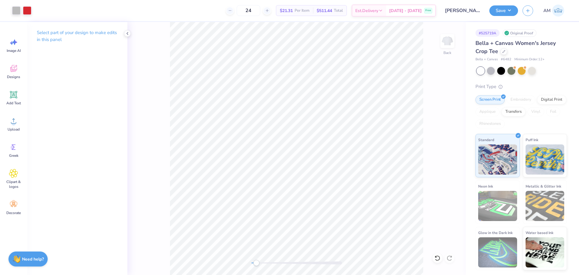
click at [168, 72] on div "Back" at bounding box center [296, 148] width 339 height 253
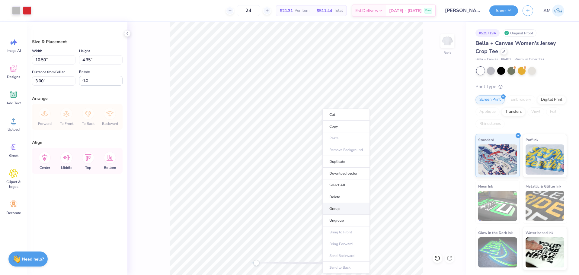
click at [335, 210] on li "Group" at bounding box center [346, 209] width 47 height 12
click at [46, 156] on icon at bounding box center [44, 158] width 5 height 7
click at [204, 265] on div "Back" at bounding box center [296, 148] width 339 height 253
click at [41, 58] on input "10.50" at bounding box center [53, 59] width 43 height 9
type input "11.00"
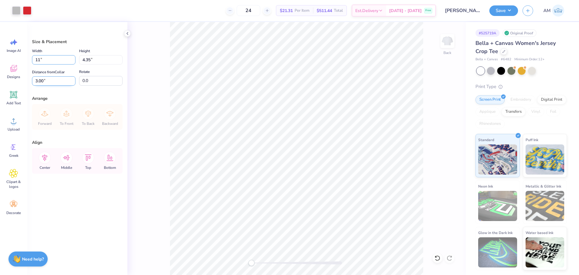
type input "4.56"
click at [42, 82] on input "2.90" at bounding box center [53, 80] width 43 height 9
type input "3"
click at [47, 156] on icon at bounding box center [44, 158] width 5 height 7
click at [501, 13] on button "Save" at bounding box center [504, 10] width 29 height 11
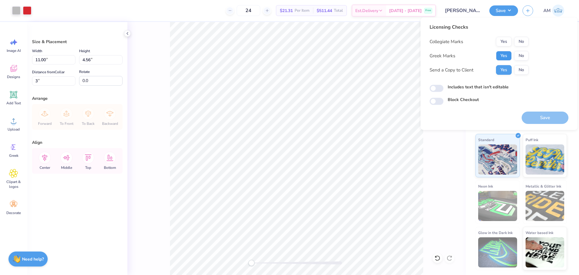
click at [503, 59] on button "Yes" at bounding box center [504, 56] width 16 height 10
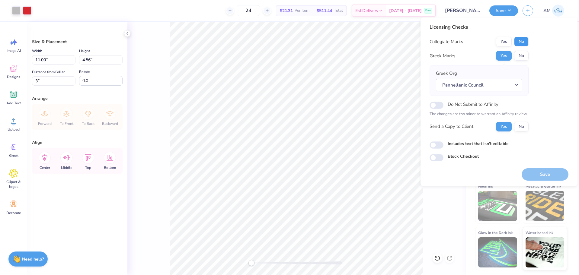
click at [520, 43] on button "No" at bounding box center [521, 42] width 14 height 10
click at [484, 81] on button "Panhellenic Council" at bounding box center [479, 85] width 86 height 12
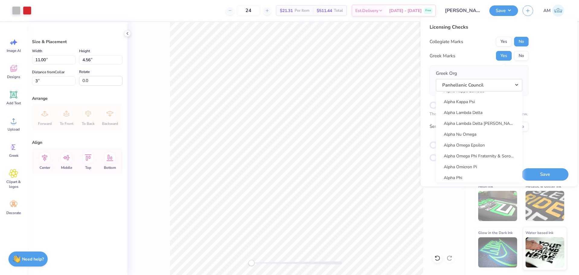
scroll to position [332, 0]
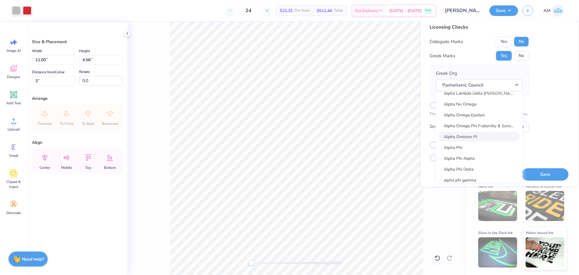
click at [473, 136] on link "Alpha Omicron Pi" at bounding box center [480, 137] width 82 height 10
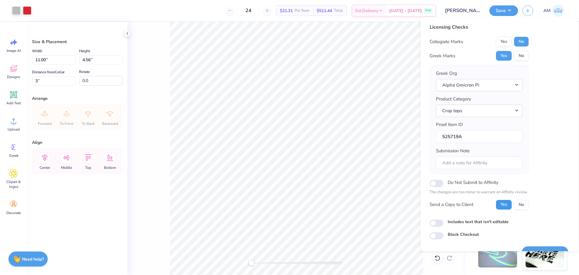
click at [508, 205] on button "Yes" at bounding box center [504, 205] width 16 height 10
click at [506, 56] on button "Yes" at bounding box center [504, 56] width 16 height 10
drag, startPoint x: 514, startPoint y: 47, endPoint x: 520, endPoint y: 50, distance: 7.1
click at [518, 40] on button "No" at bounding box center [521, 42] width 14 height 10
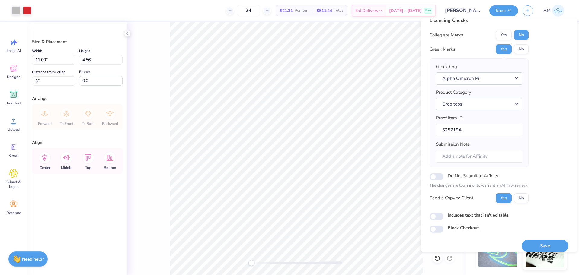
scroll to position [13, 0]
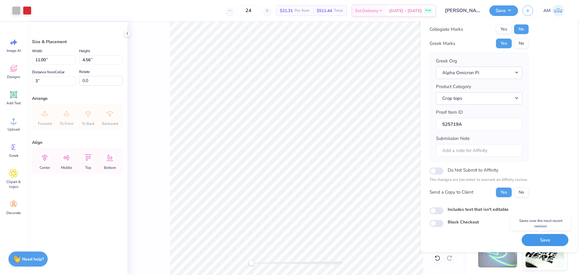
click at [549, 238] on button "Save" at bounding box center [545, 240] width 47 height 12
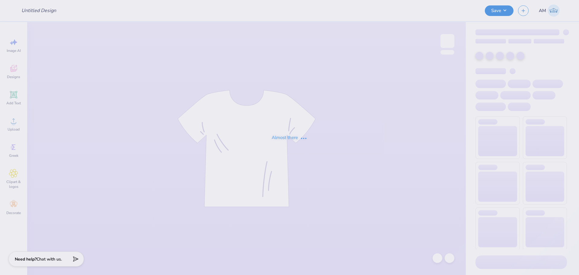
type input "[PERSON_NAME] : [US_STATE][GEOGRAPHIC_DATA]"
type input "Dad's Weekend option 2"
type input "12"
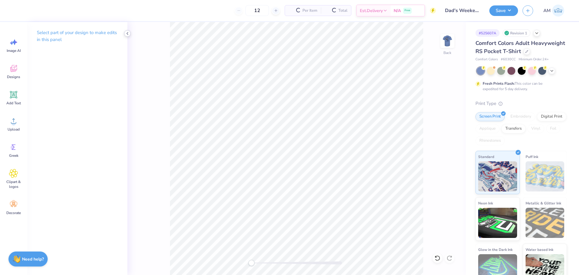
click at [129, 34] on icon at bounding box center [127, 33] width 5 height 5
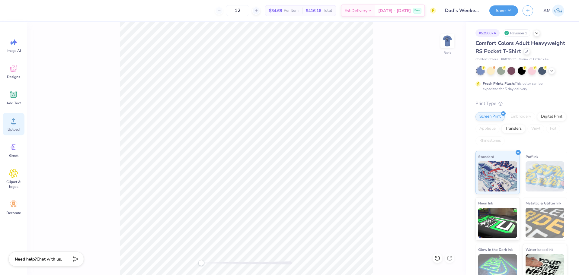
click at [15, 131] on span "Upload" at bounding box center [14, 129] width 12 height 5
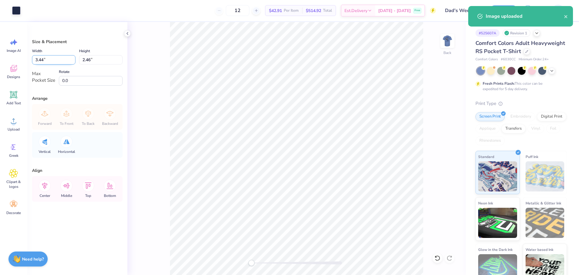
click at [43, 64] on input "3.44" at bounding box center [53, 59] width 43 height 9
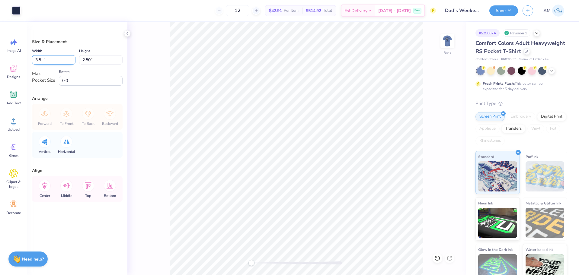
type input "3.50"
type input "2.50"
click at [68, 188] on icon at bounding box center [66, 185] width 7 height 5
click at [45, 187] on icon at bounding box center [45, 186] width 12 height 12
click at [442, 43] on img at bounding box center [448, 41] width 24 height 24
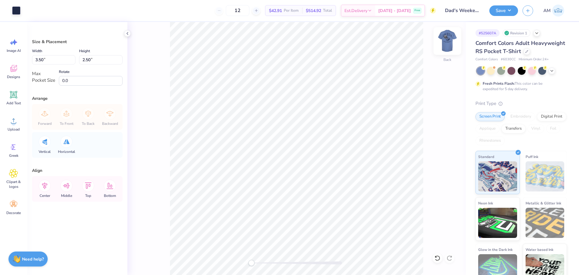
click at [127, 33] on icon at bounding box center [127, 33] width 5 height 5
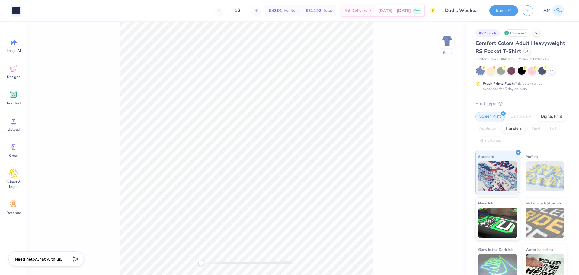
click at [446, 44] on img at bounding box center [448, 41] width 12 height 12
click at [378, 157] on div "Back" at bounding box center [246, 148] width 439 height 253
click at [221, 45] on div "Back" at bounding box center [246, 148] width 439 height 253
drag, startPoint x: 415, startPoint y: 152, endPoint x: 383, endPoint y: 160, distance: 33.2
click at [414, 152] on div "Back" at bounding box center [246, 148] width 439 height 253
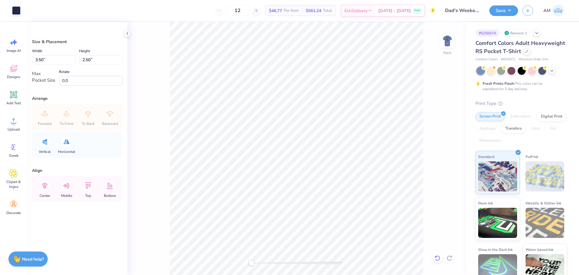
click at [437, 260] on icon at bounding box center [438, 259] width 6 height 6
type input "3.44"
type input "2.46"
click at [437, 260] on icon at bounding box center [438, 259] width 6 height 6
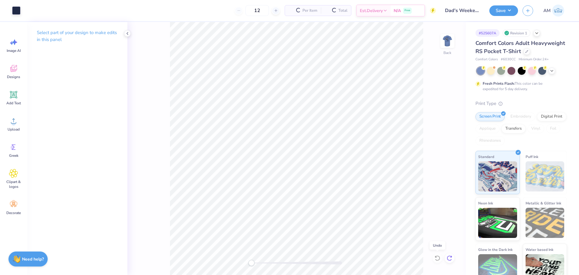
click at [448, 260] on icon at bounding box center [449, 258] width 5 height 5
click at [450, 256] on icon at bounding box center [449, 258] width 5 height 5
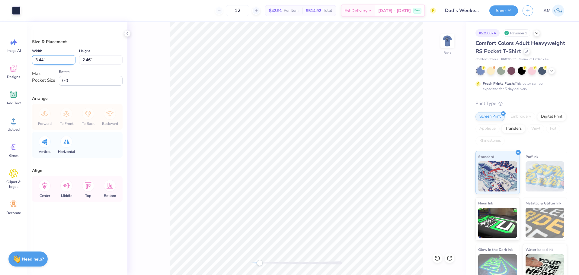
click at [46, 62] on input "3.44" at bounding box center [53, 59] width 43 height 9
type input "3"
type input "3.50"
type input "2.50"
click at [63, 188] on icon at bounding box center [66, 186] width 12 height 12
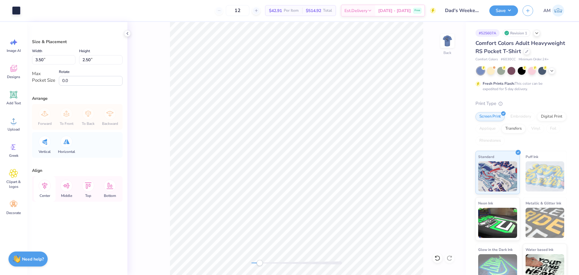
click at [47, 185] on icon at bounding box center [45, 186] width 12 height 12
click at [230, 264] on div "Back" at bounding box center [296, 148] width 339 height 253
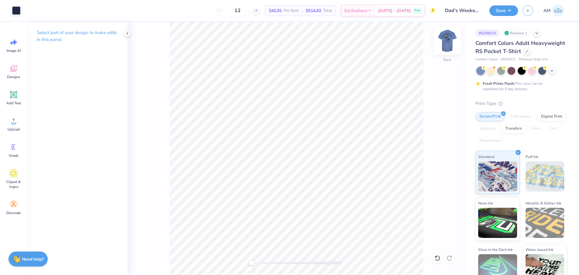
click at [445, 41] on img at bounding box center [448, 41] width 24 height 24
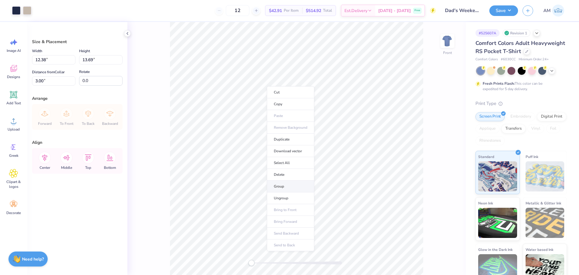
click at [286, 187] on li "Group" at bounding box center [290, 187] width 47 height 12
click at [43, 58] on input "12.38" at bounding box center [53, 59] width 43 height 9
type input "1.5"
click at [46, 63] on input "1.5" at bounding box center [53, 59] width 43 height 9
click at [39, 60] on input "1.50" at bounding box center [53, 59] width 43 height 9
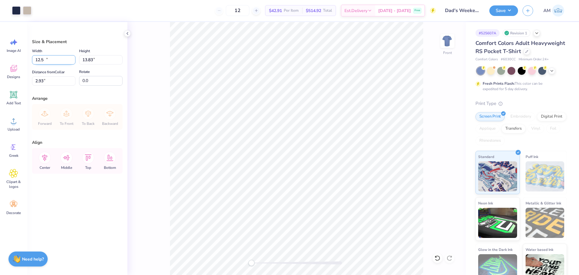
type input "12.50"
type input "13.83"
click at [40, 80] on input "2.93" at bounding box center [53, 80] width 43 height 9
type input "3"
click at [48, 156] on icon at bounding box center [45, 158] width 12 height 12
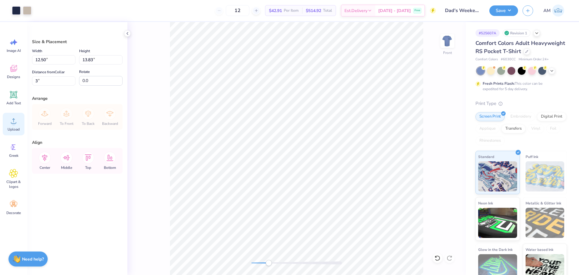
click at [18, 122] on div "Upload" at bounding box center [14, 124] width 22 height 23
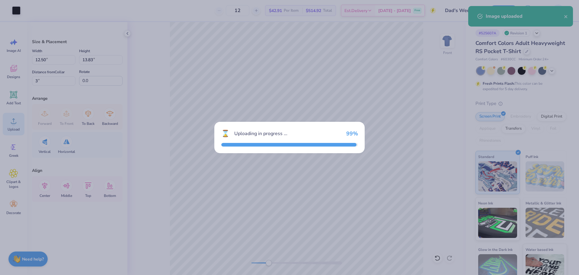
type input "14.32"
type input "7.09"
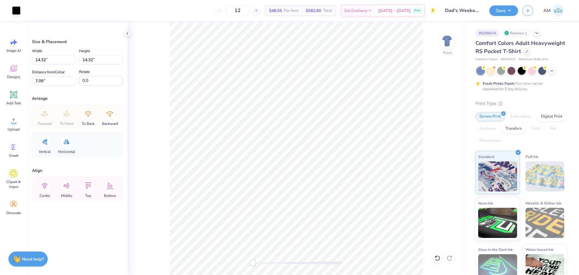
drag, startPoint x: 270, startPoint y: 265, endPoint x: 253, endPoint y: 266, distance: 16.9
click at [254, 265] on div "Accessibility label" at bounding box center [253, 263] width 6 height 6
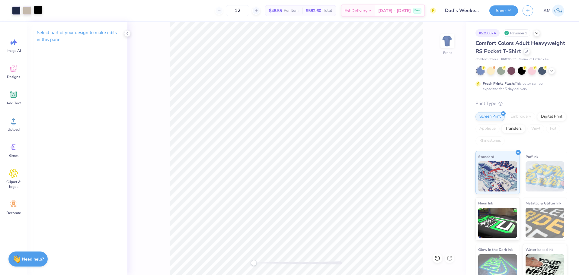
click at [40, 13] on div at bounding box center [38, 10] width 8 height 8
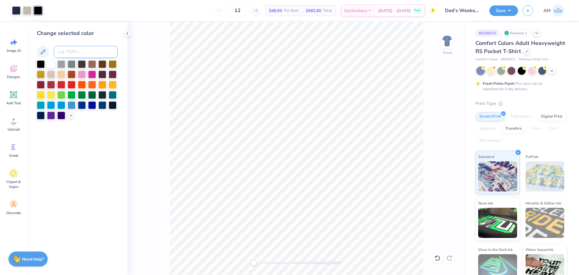
click at [62, 49] on input at bounding box center [86, 52] width 64 height 12
type input "533"
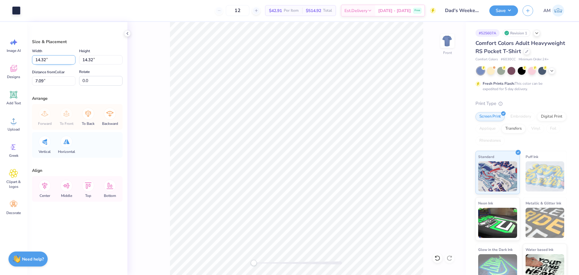
click at [43, 57] on input "14.32" at bounding box center [53, 59] width 43 height 9
type input "0.20"
drag, startPoint x: 270, startPoint y: 263, endPoint x: 274, endPoint y: 263, distance: 3.6
click at [271, 263] on div "Accessibility label" at bounding box center [270, 263] width 6 height 6
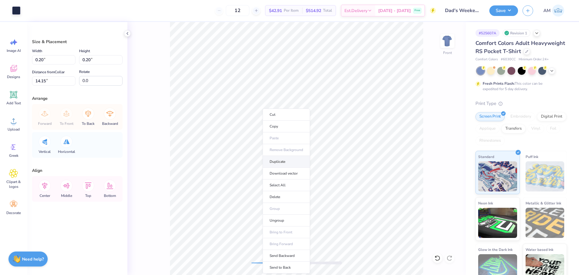
click at [279, 162] on li "Duplicate" at bounding box center [286, 162] width 47 height 12
type input "16.83"
click at [223, 265] on div "Front" at bounding box center [296, 148] width 339 height 253
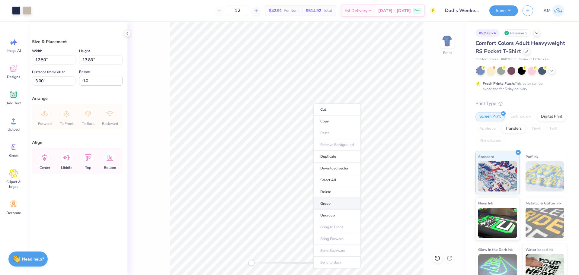
click at [334, 201] on li "Group" at bounding box center [337, 204] width 47 height 12
click at [127, 34] on icon at bounding box center [127, 33] width 5 height 5
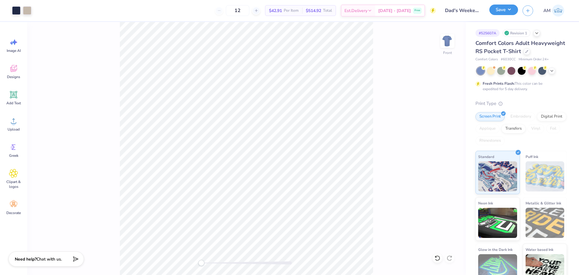
click at [493, 10] on button "Save" at bounding box center [504, 10] width 29 height 11
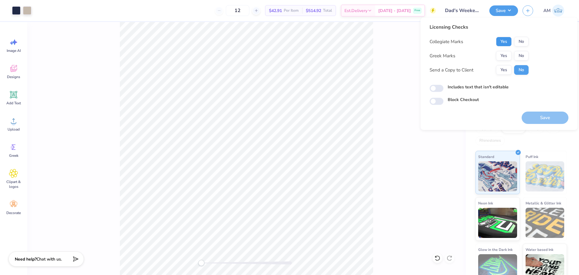
click at [504, 42] on button "Yes" at bounding box center [504, 42] width 16 height 10
click at [504, 56] on button "Yes" at bounding box center [504, 56] width 16 height 10
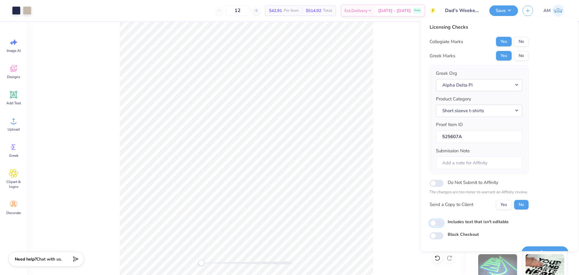
click at [438, 224] on input "Includes text that isn't editable" at bounding box center [437, 223] width 14 height 7
checkbox input "true"
click at [501, 204] on button "Yes" at bounding box center [504, 205] width 16 height 10
click at [506, 58] on button "Yes" at bounding box center [504, 56] width 16 height 10
click at [504, 41] on button "Yes" at bounding box center [504, 42] width 16 height 10
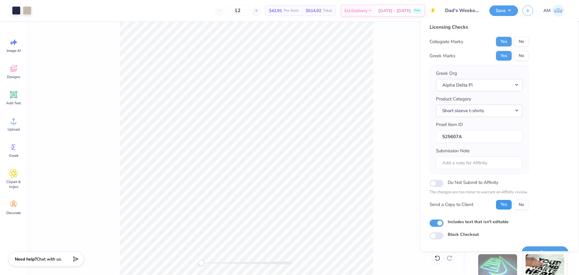
click at [504, 204] on button "Yes" at bounding box center [504, 205] width 16 height 10
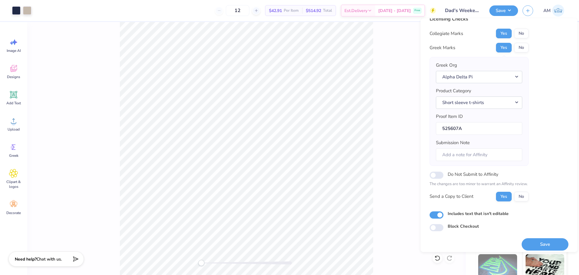
scroll to position [13, 0]
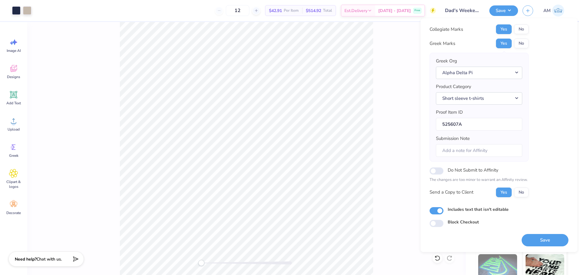
click at [537, 233] on div "Save" at bounding box center [545, 236] width 47 height 19
click at [539, 240] on button "Save" at bounding box center [545, 240] width 47 height 12
